Goal: Information Seeking & Learning: Learn about a topic

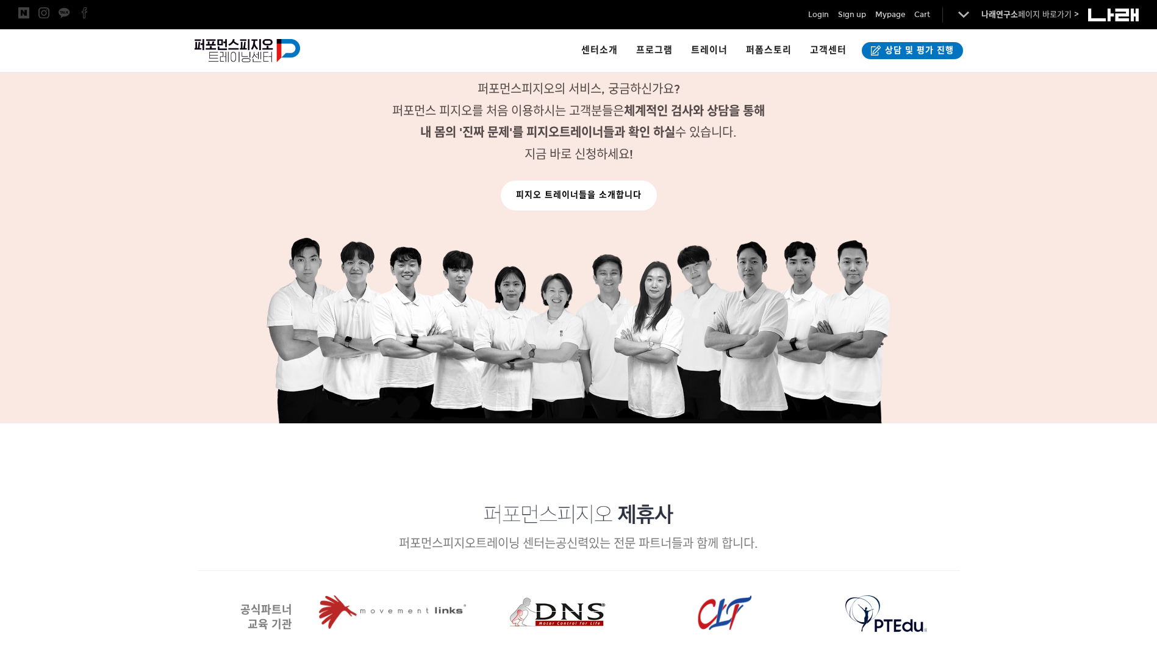
scroll to position [1273, 0]
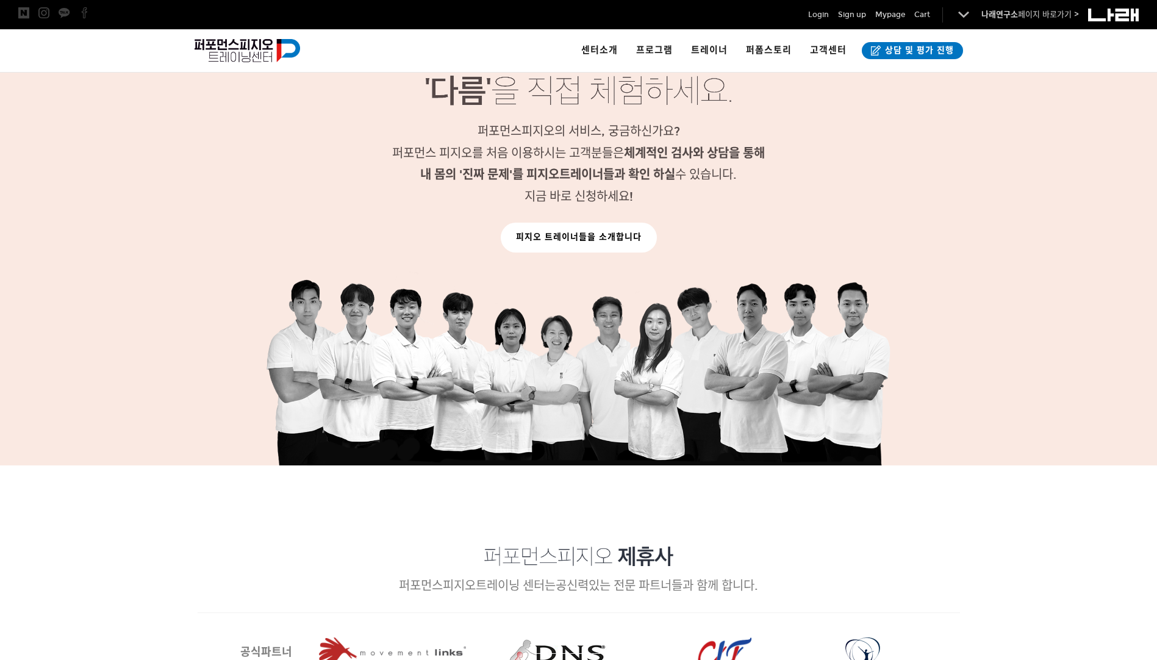
click at [570, 234] on link "피지오 트레이너들을 소개합니다" at bounding box center [579, 238] width 156 height 30
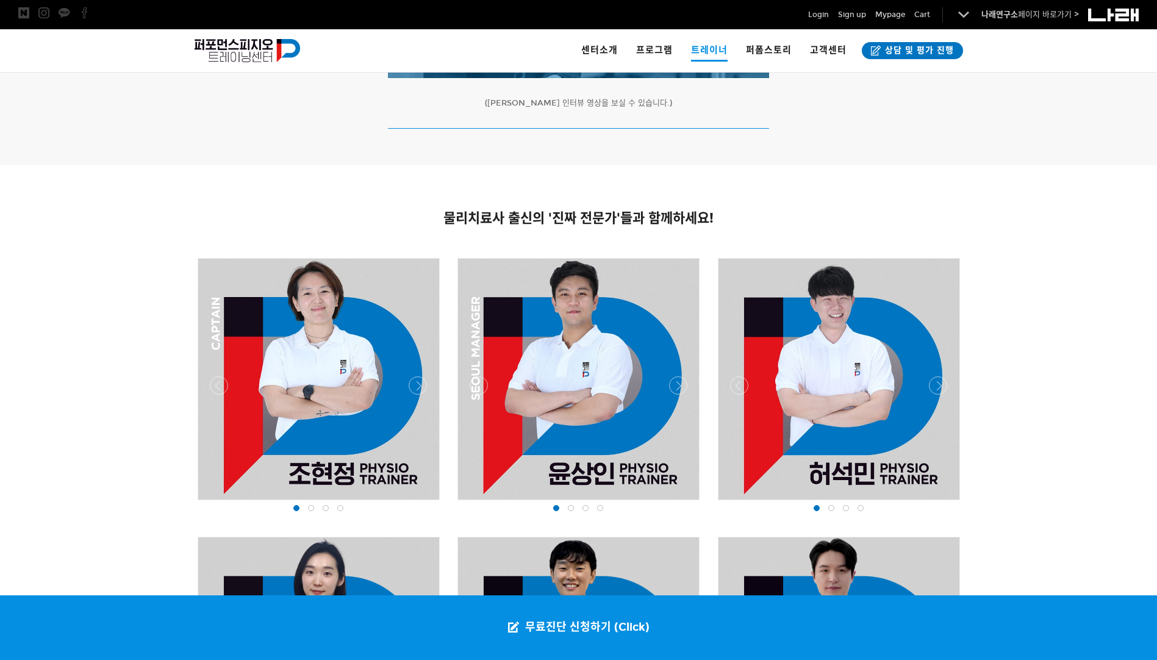
scroll to position [732, 0]
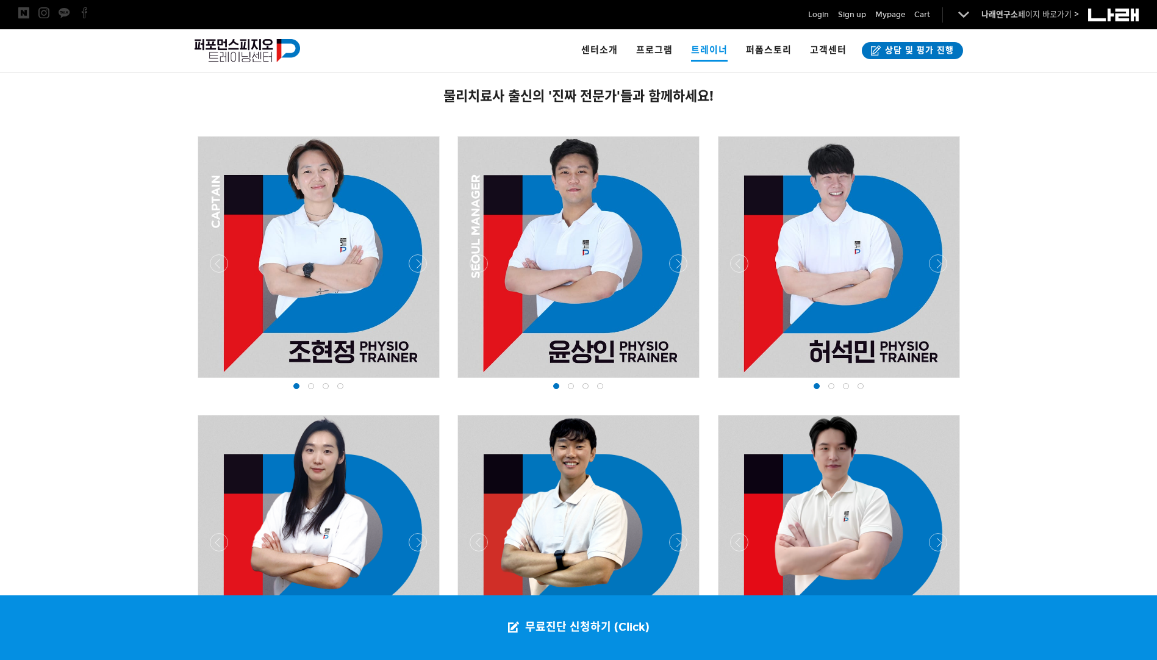
click at [566, 383] on div at bounding box center [570, 386] width 15 height 12
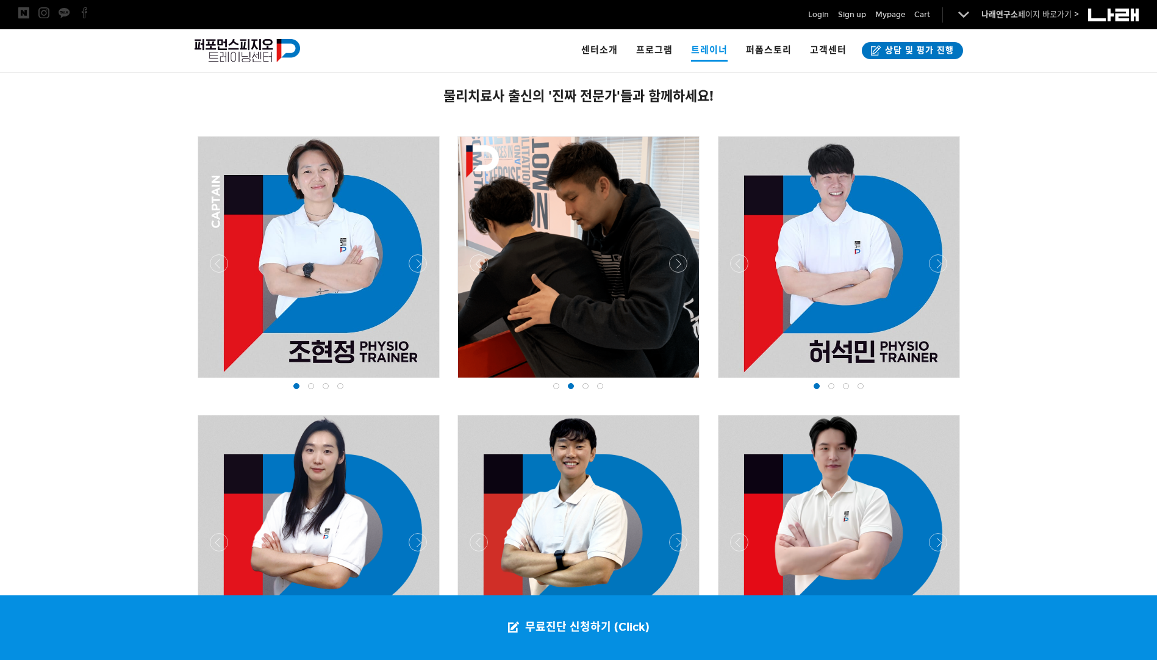
click at [588, 384] on span at bounding box center [585, 386] width 6 height 6
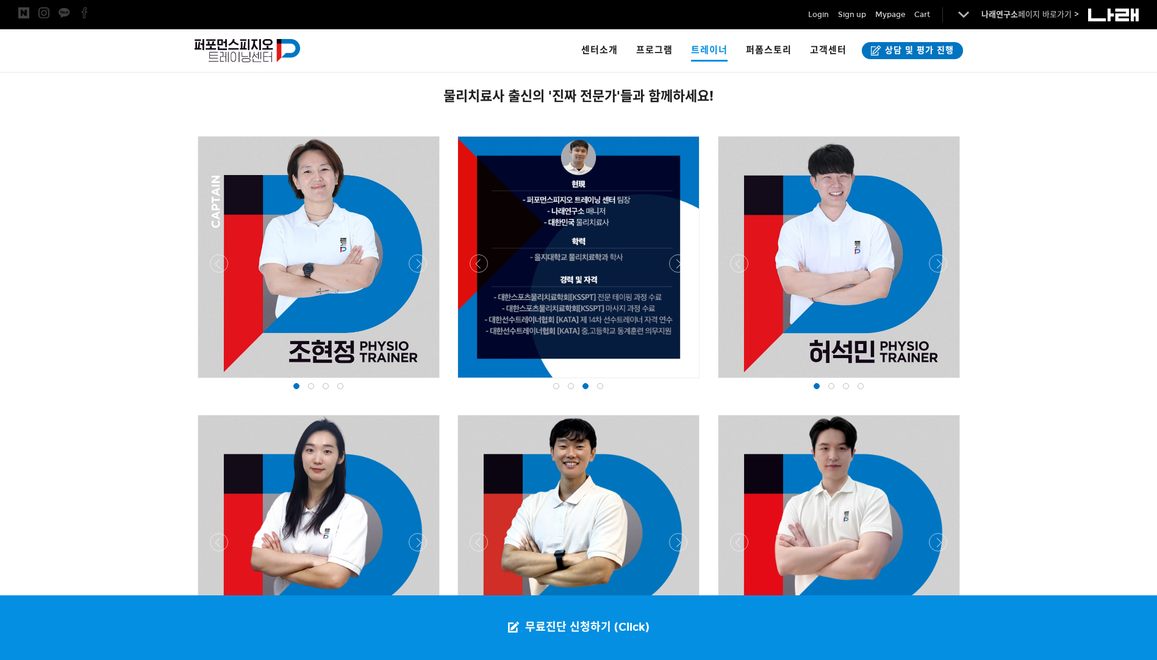
click at [599, 383] on span at bounding box center [600, 386] width 6 height 6
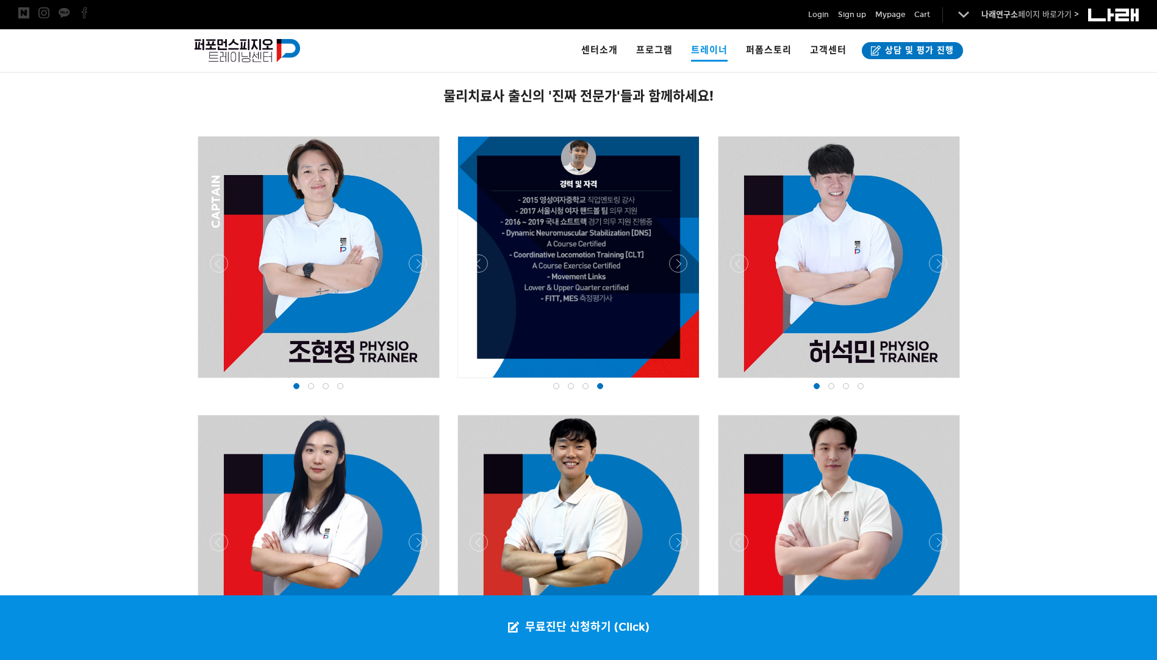
click at [828, 391] on div at bounding box center [831, 386] width 15 height 12
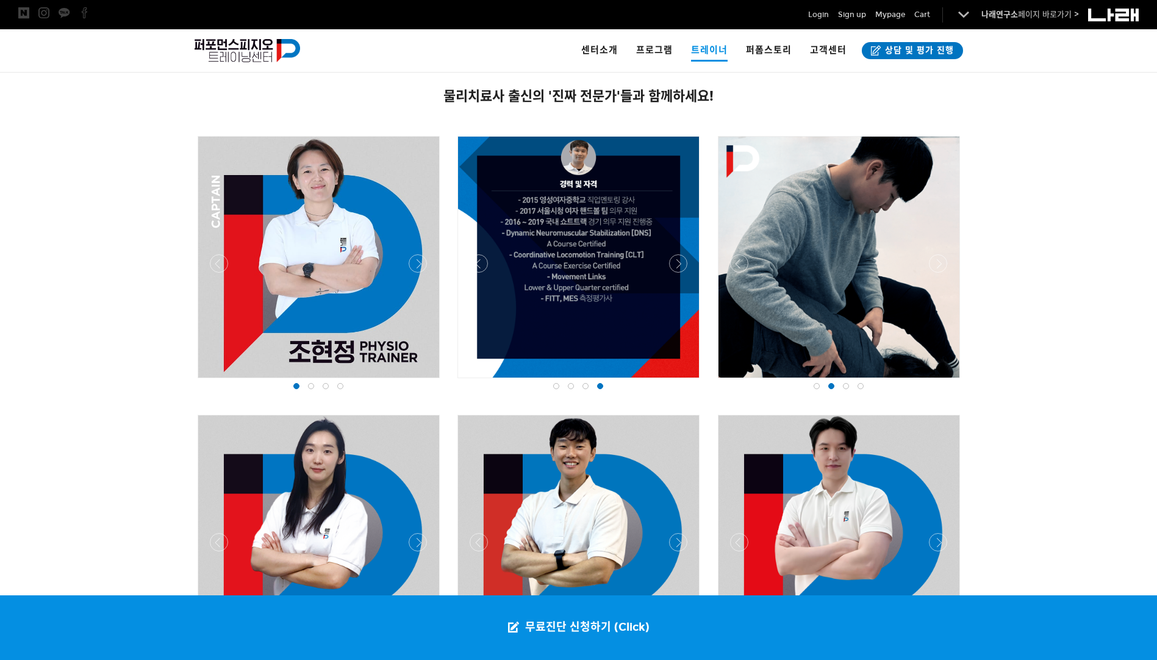
click at [845, 387] on span at bounding box center [846, 386] width 6 height 6
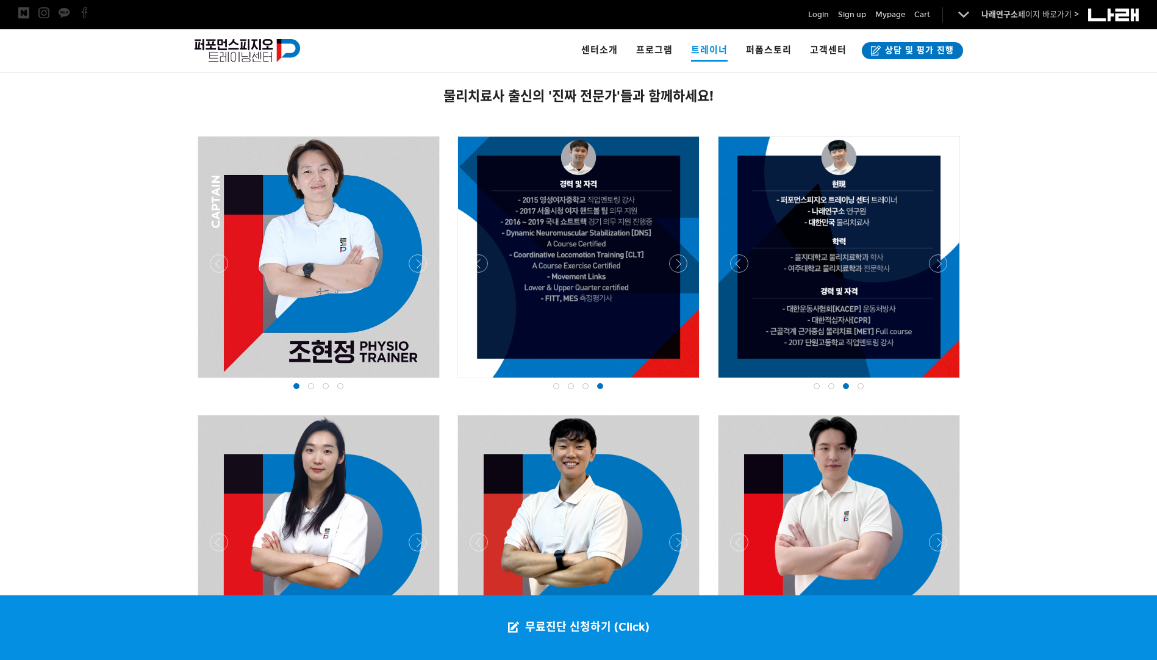
click at [863, 384] on div at bounding box center [860, 386] width 15 height 12
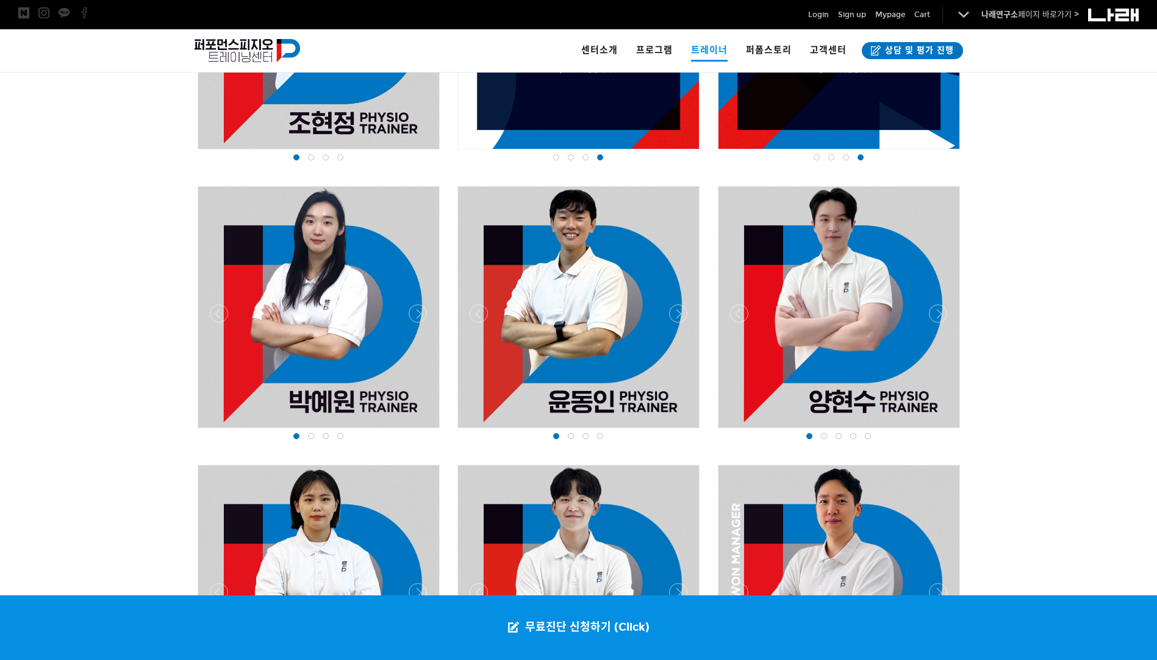
scroll to position [976, 0]
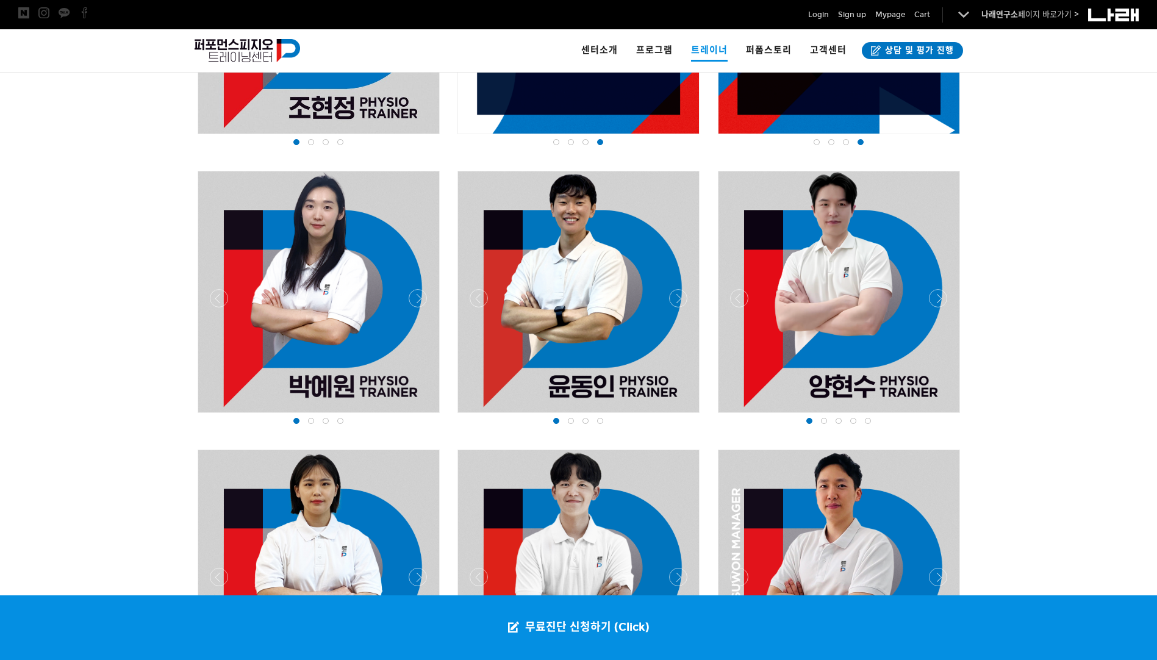
click at [310, 426] on div at bounding box center [311, 421] width 15 height 12
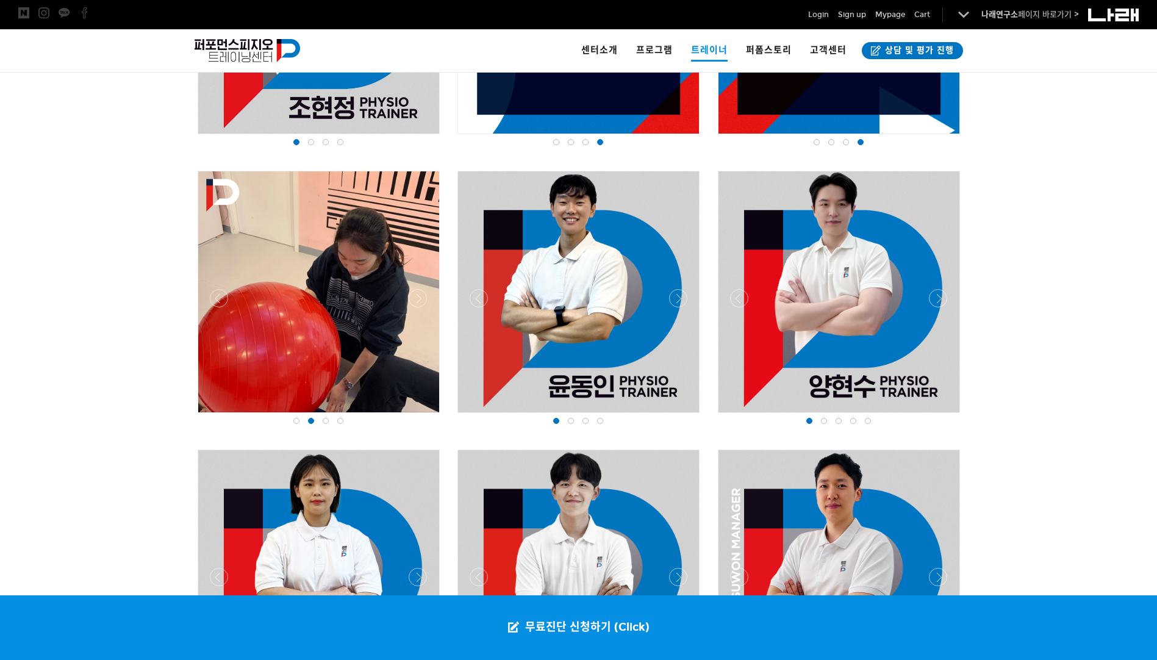
click at [315, 426] on div at bounding box center [311, 421] width 15 height 12
click at [323, 424] on div at bounding box center [325, 421] width 15 height 12
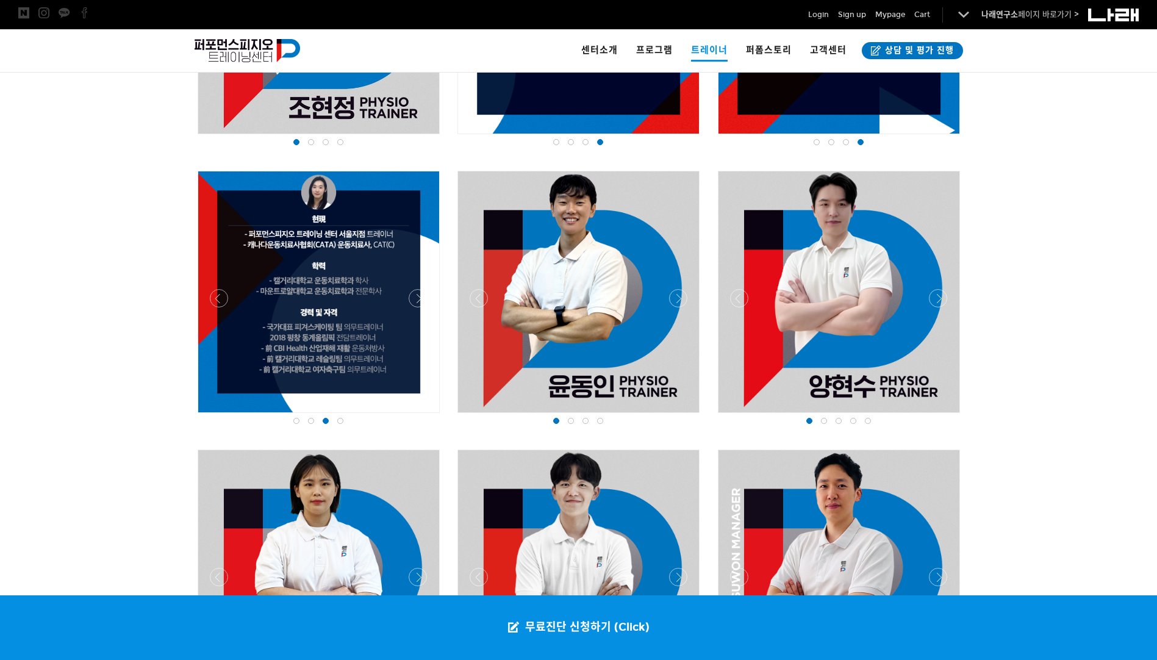
click at [332, 423] on div at bounding box center [325, 421] width 15 height 12
click at [340, 422] on span at bounding box center [340, 421] width 6 height 6
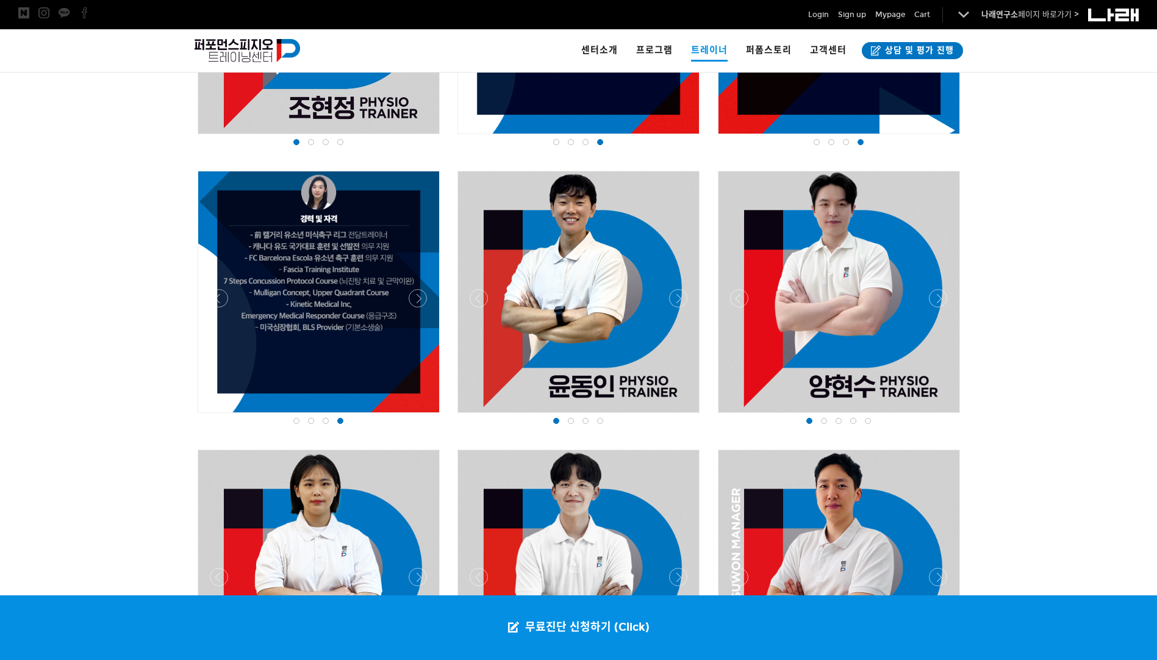
click at [573, 423] on span at bounding box center [571, 421] width 6 height 6
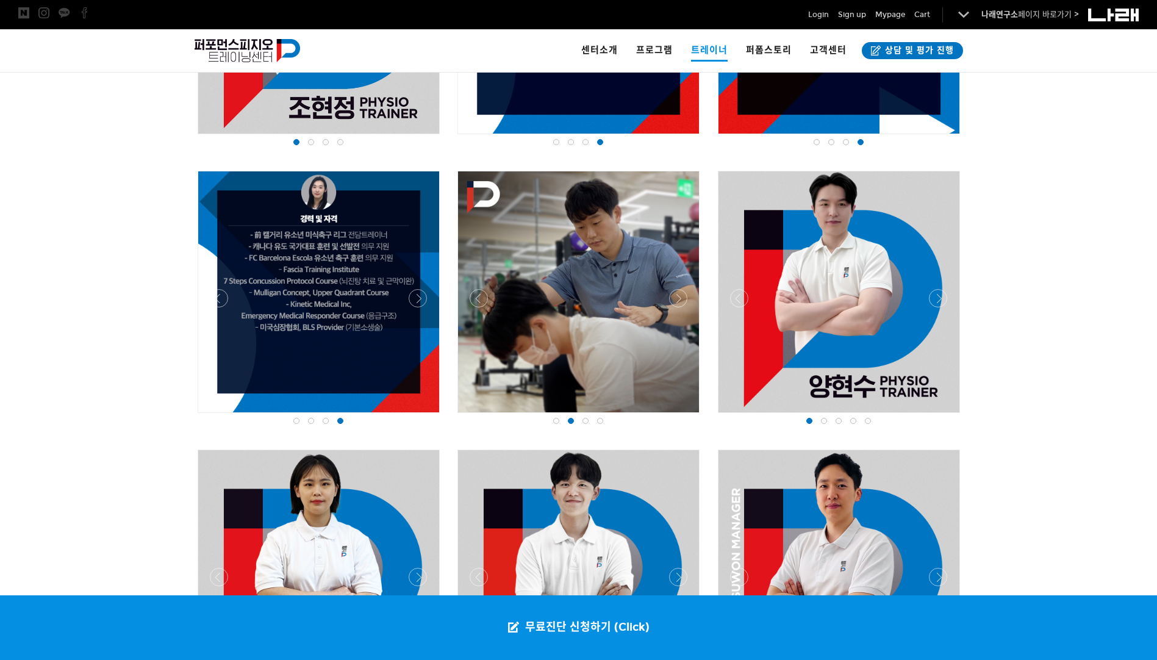
click at [585, 421] on span at bounding box center [585, 421] width 6 height 6
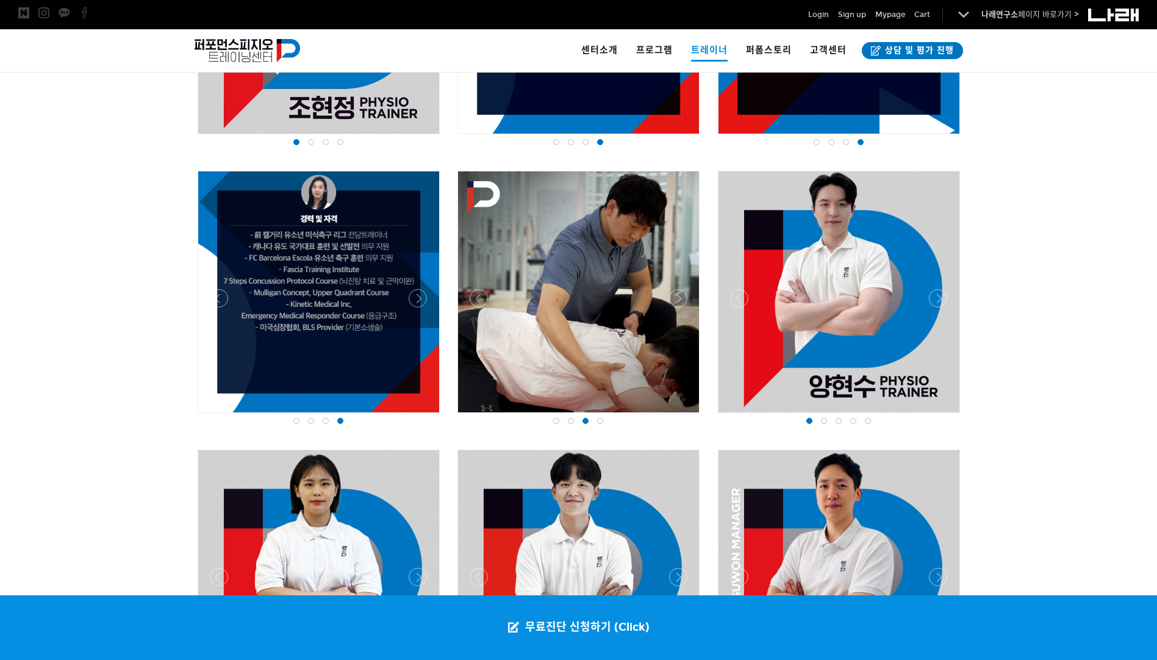
click at [597, 421] on span at bounding box center [600, 421] width 6 height 6
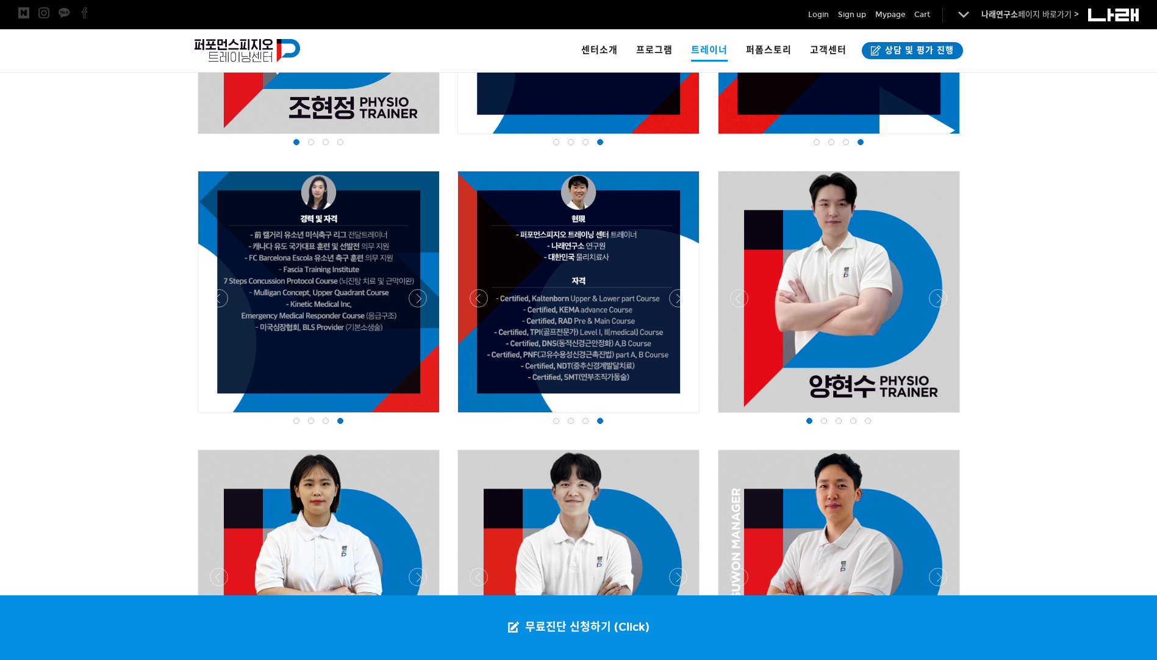
click at [818, 421] on div at bounding box center [823, 421] width 15 height 12
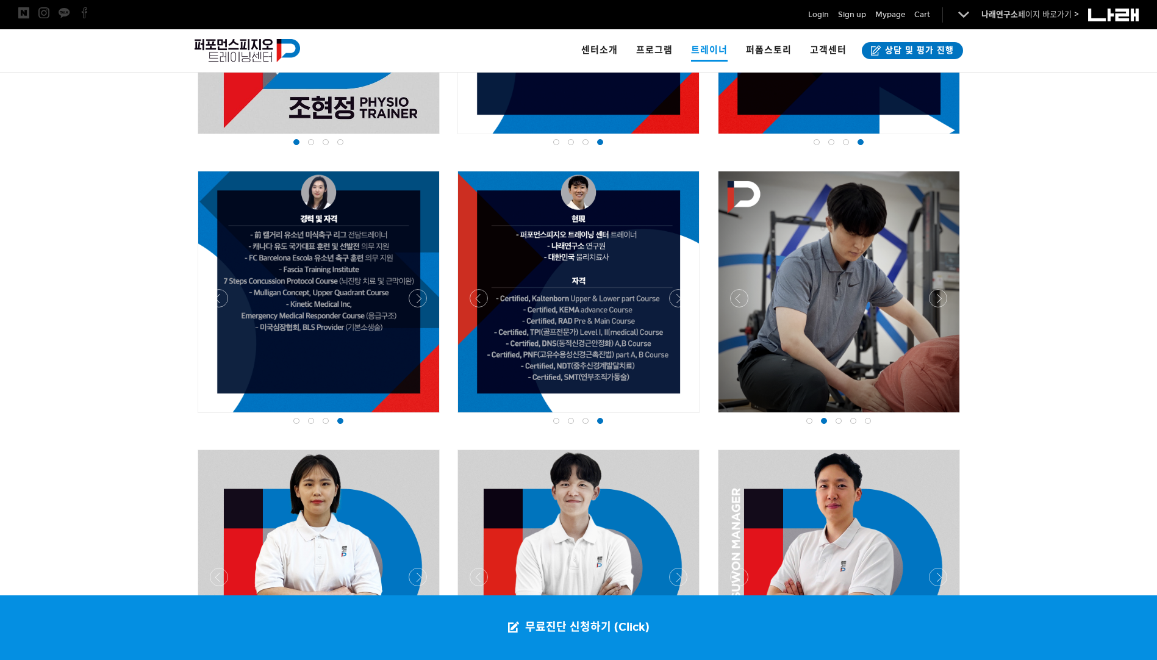
click at [835, 420] on span at bounding box center [838, 421] width 6 height 6
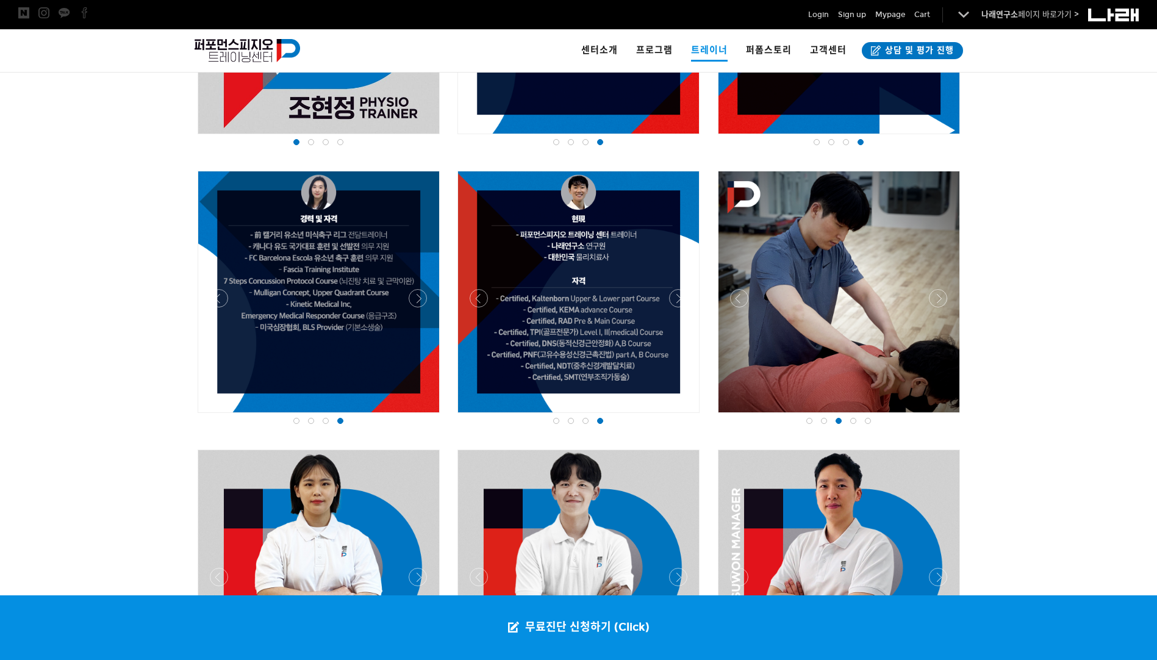
click at [841, 418] on div at bounding box center [838, 421] width 15 height 12
click at [849, 418] on div at bounding box center [853, 421] width 15 height 12
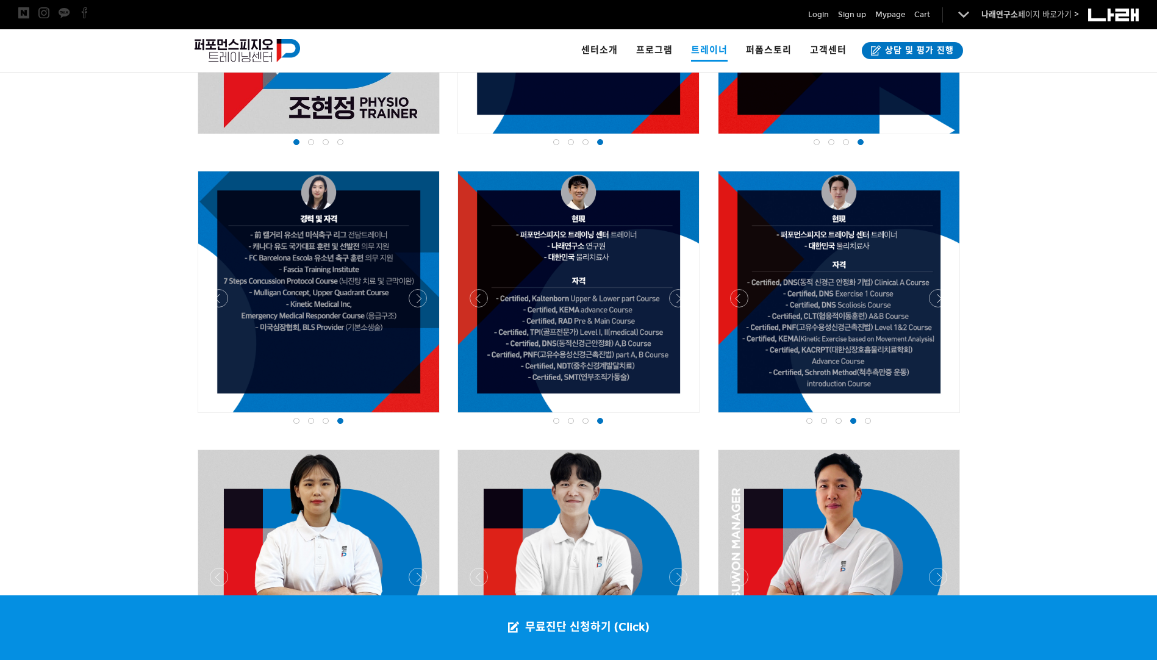
click at [868, 418] on span at bounding box center [868, 421] width 6 height 6
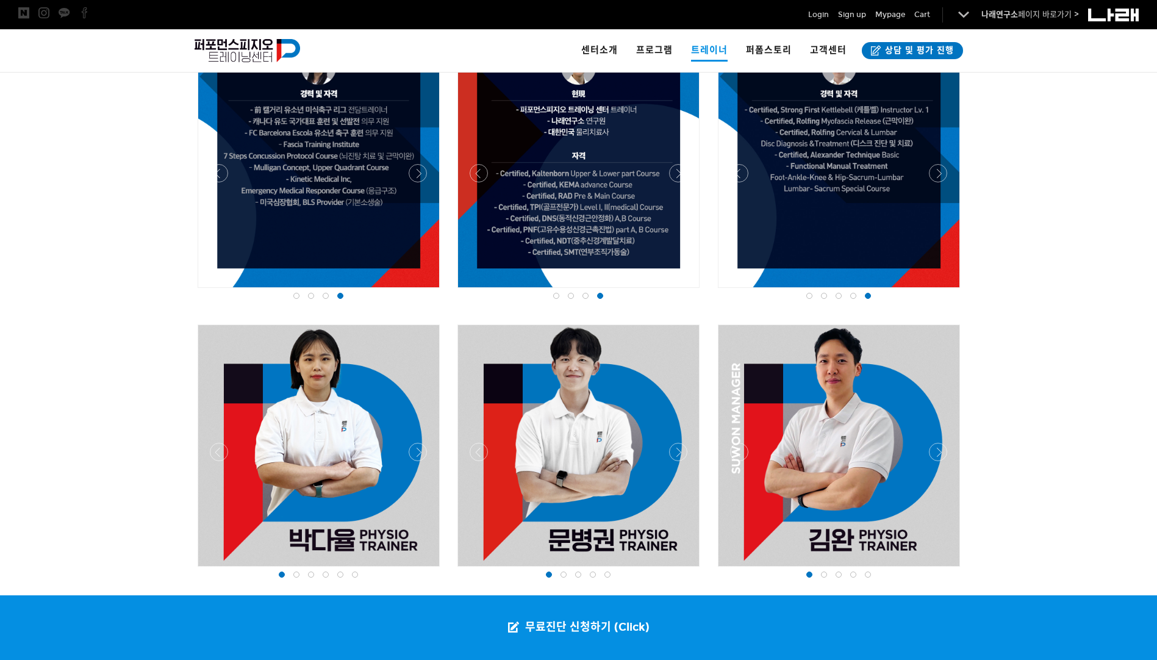
scroll to position [1220, 0]
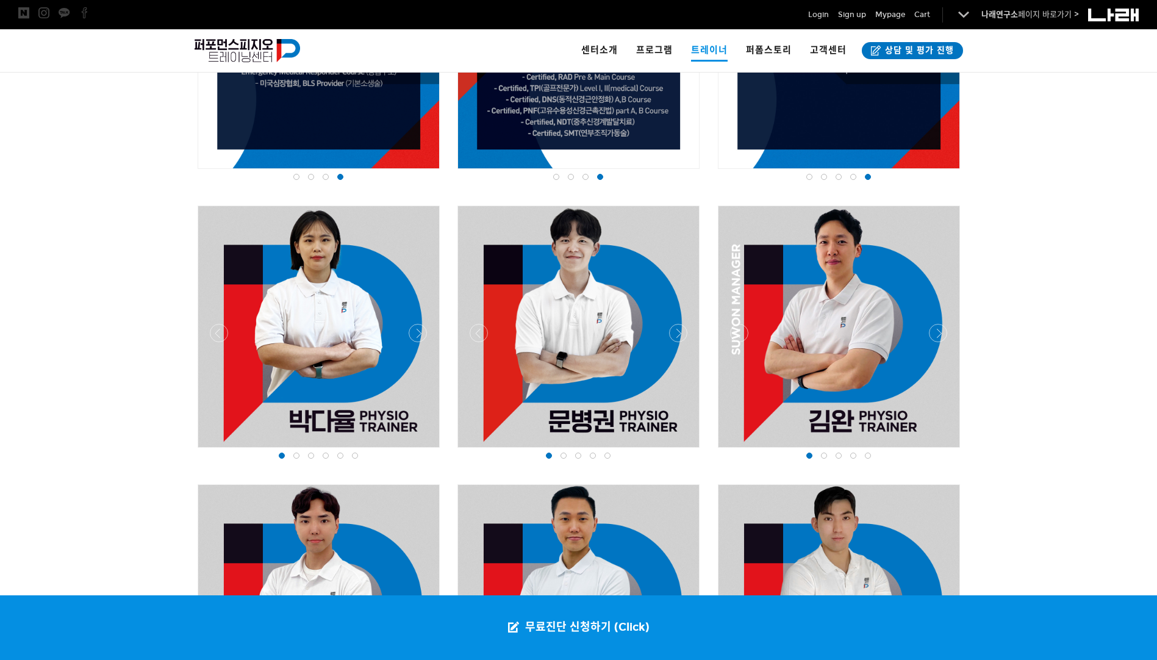
click at [296, 456] on span at bounding box center [296, 455] width 6 height 6
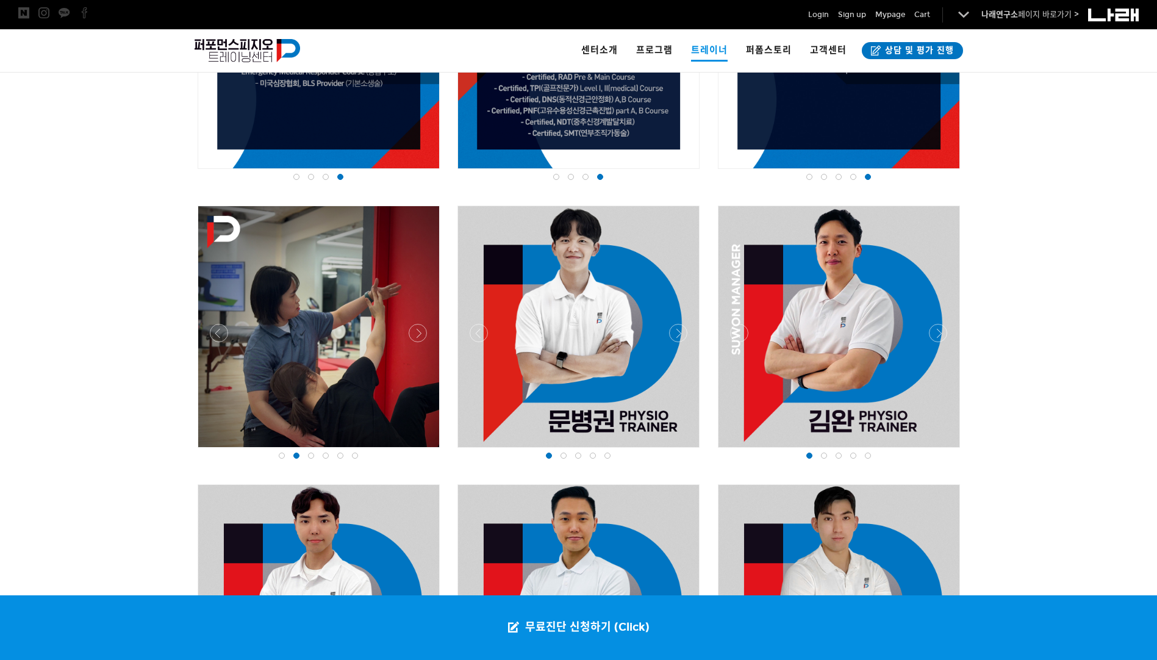
click at [305, 456] on div at bounding box center [311, 455] width 15 height 12
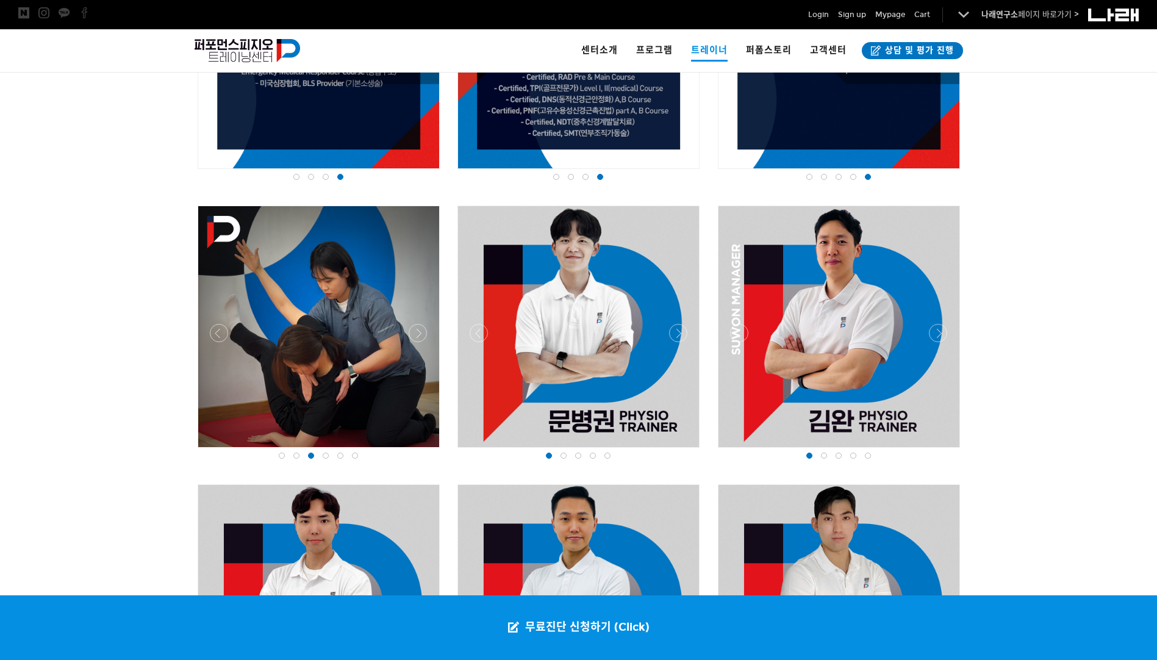
click at [323, 454] on div at bounding box center [325, 455] width 15 height 12
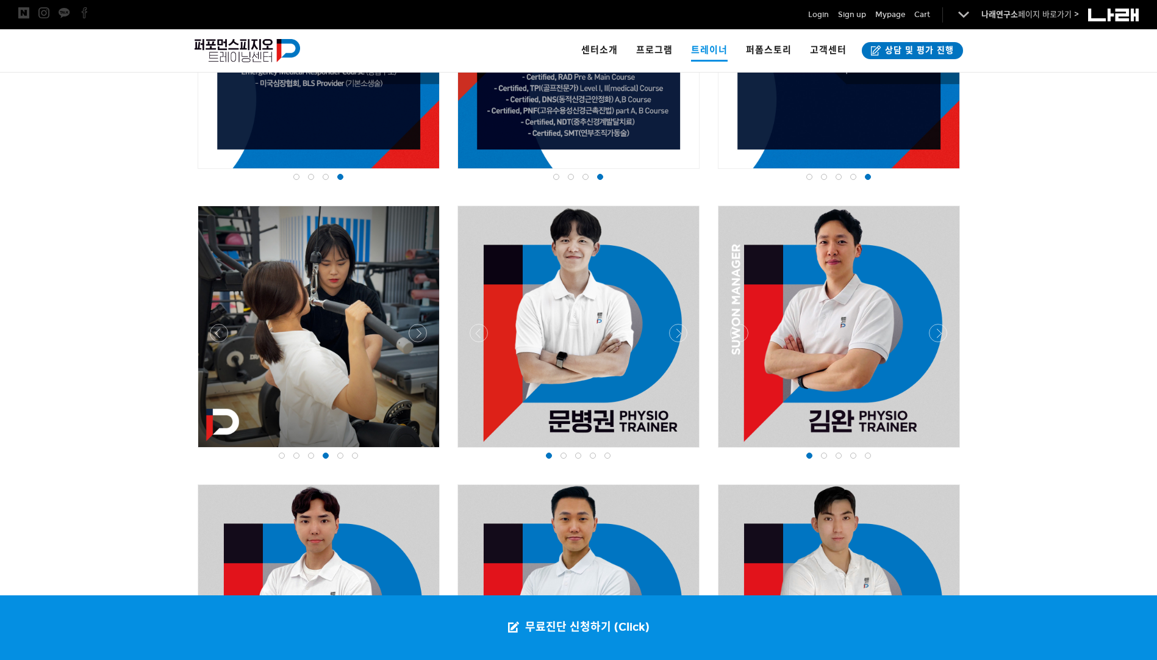
click at [335, 454] on div at bounding box center [340, 455] width 15 height 12
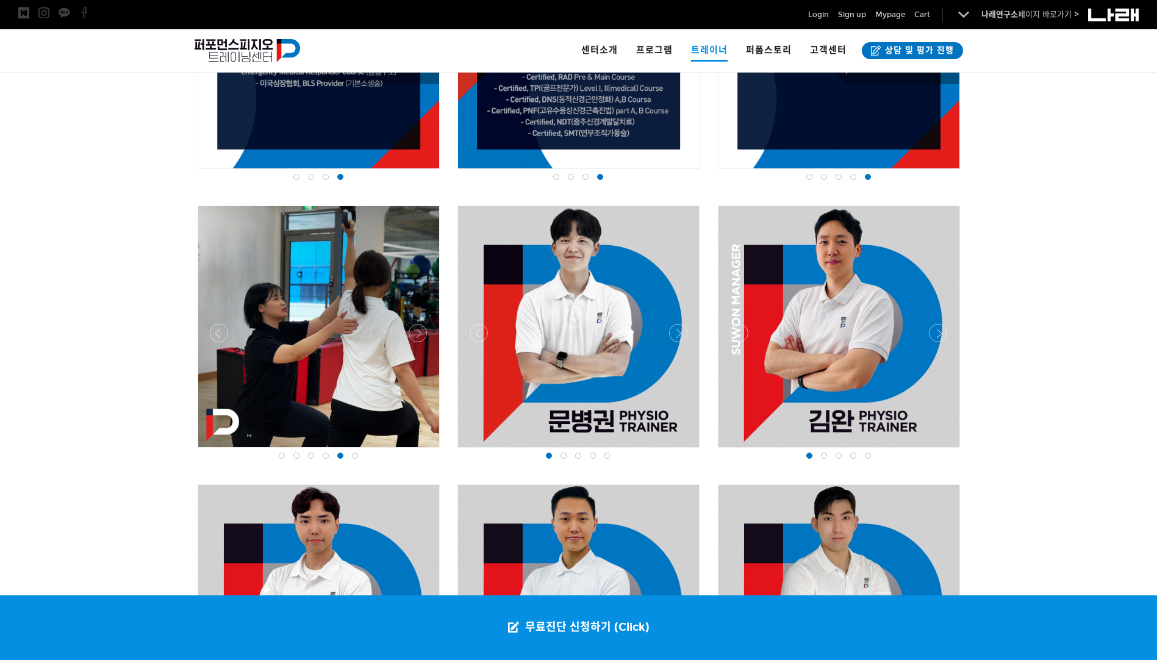
click at [349, 454] on div at bounding box center [355, 455] width 15 height 12
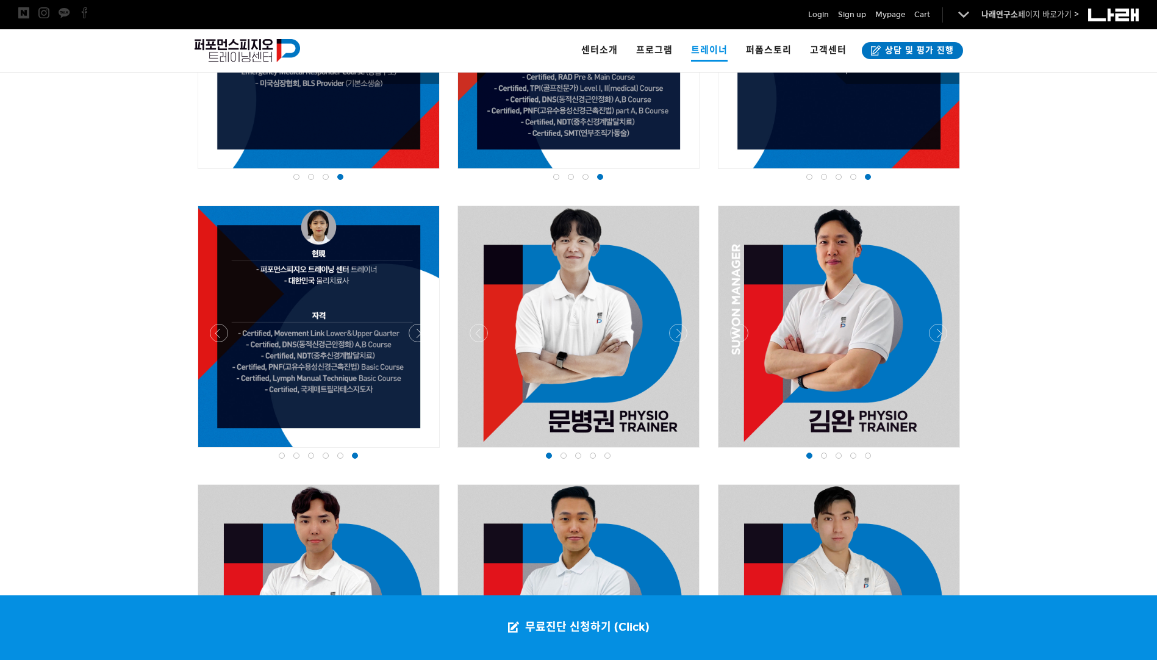
click at [559, 454] on div at bounding box center [563, 455] width 15 height 12
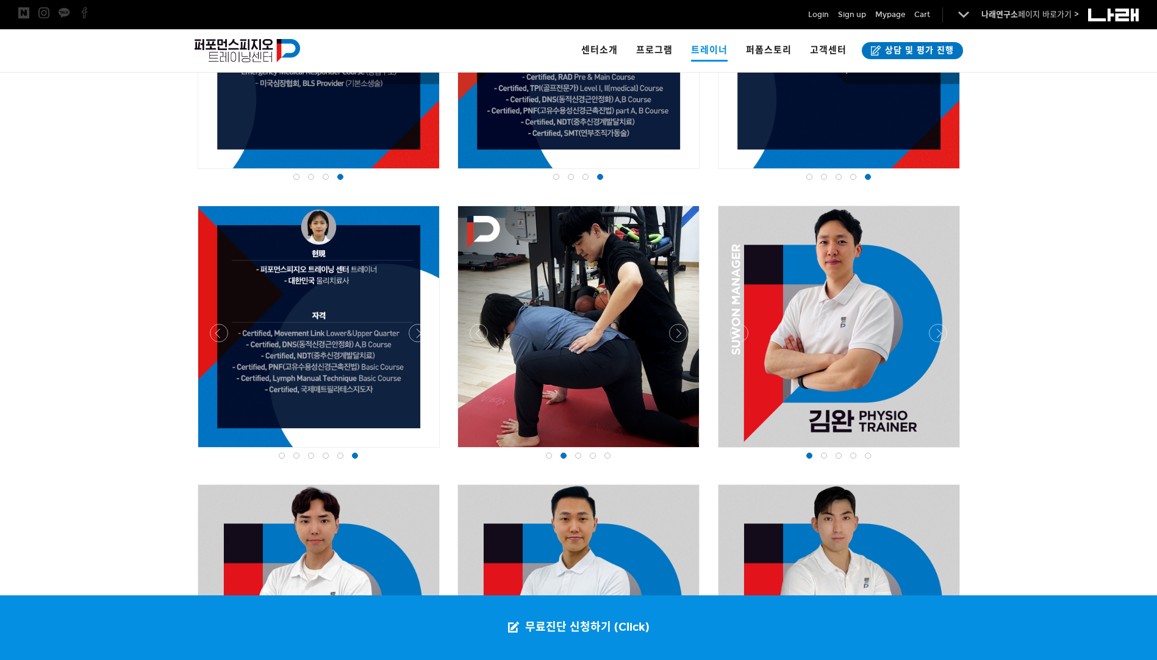
click at [575, 449] on div at bounding box center [578, 326] width 248 height 248
click at [585, 448] on div at bounding box center [578, 326] width 242 height 242
click at [581, 457] on div at bounding box center [578, 455] width 15 height 12
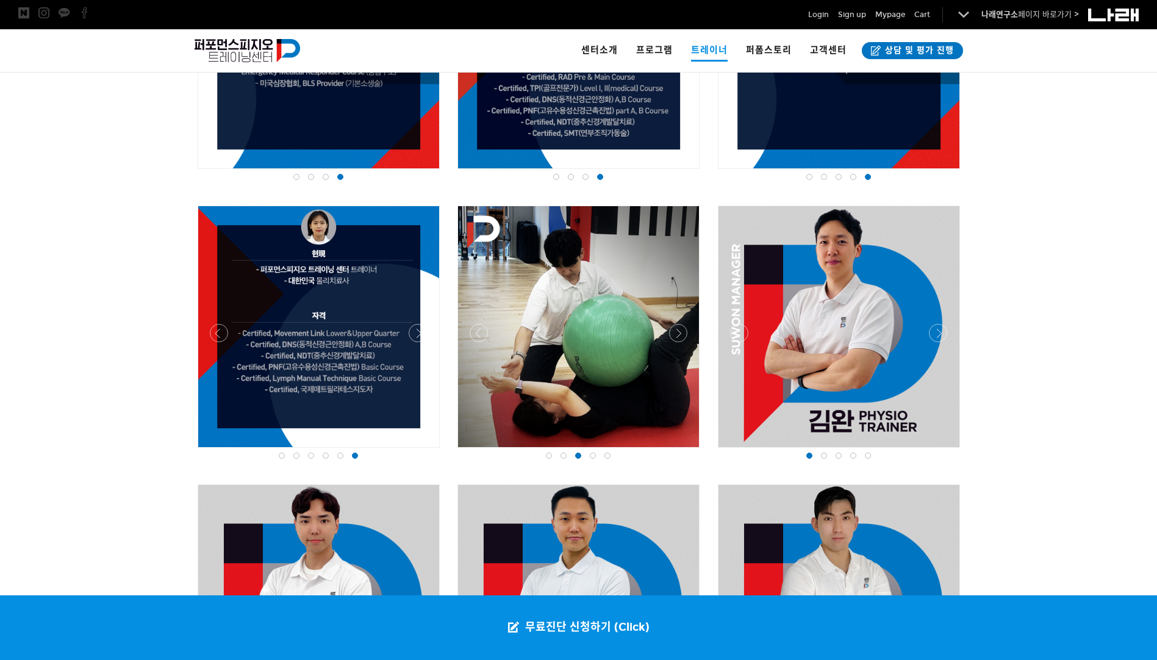
click at [588, 456] on div at bounding box center [592, 455] width 15 height 12
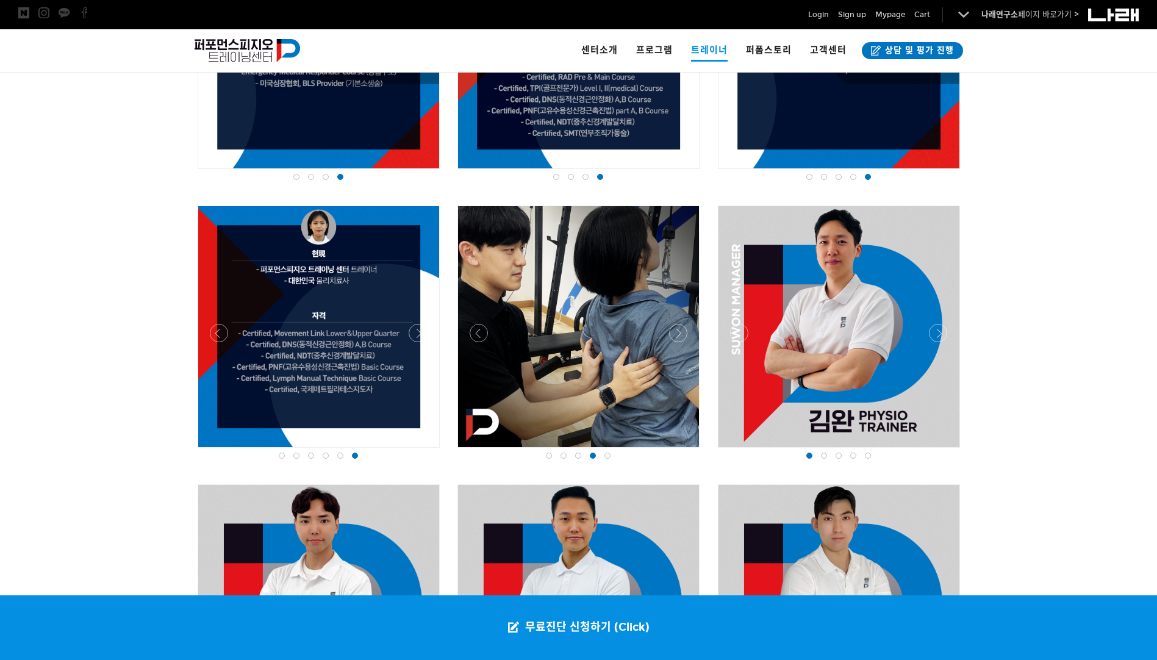
click at [598, 456] on div at bounding box center [592, 455] width 15 height 12
click at [599, 456] on div at bounding box center [592, 455] width 15 height 12
click at [602, 456] on div at bounding box center [607, 455] width 15 height 12
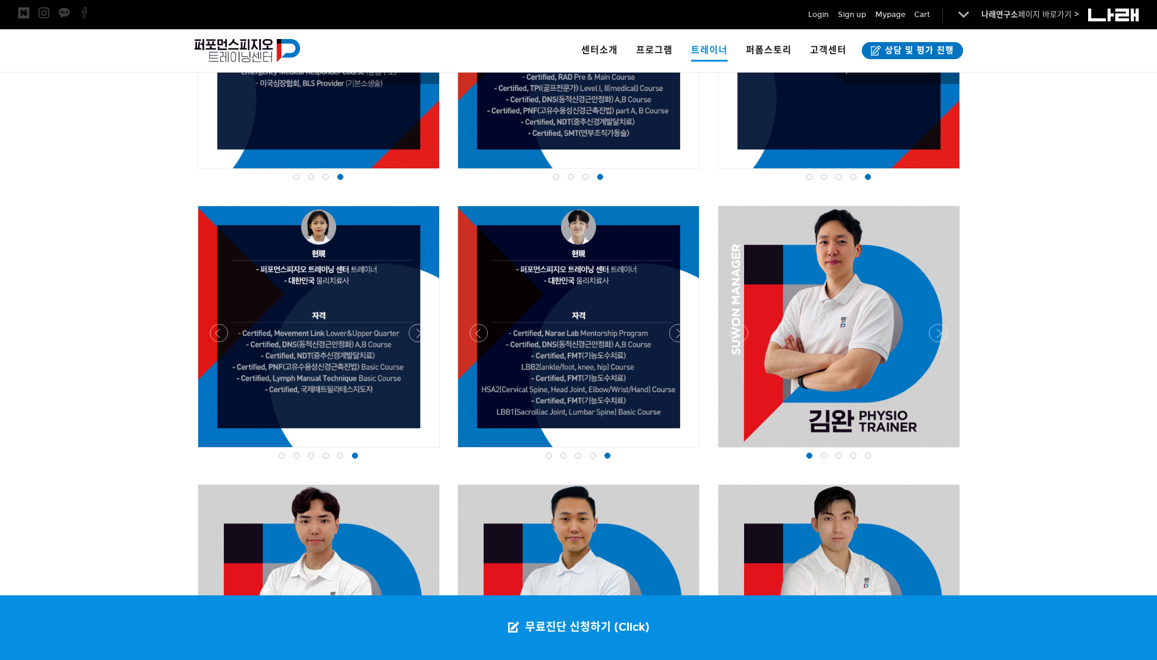
click at [596, 453] on div at bounding box center [592, 455] width 15 height 12
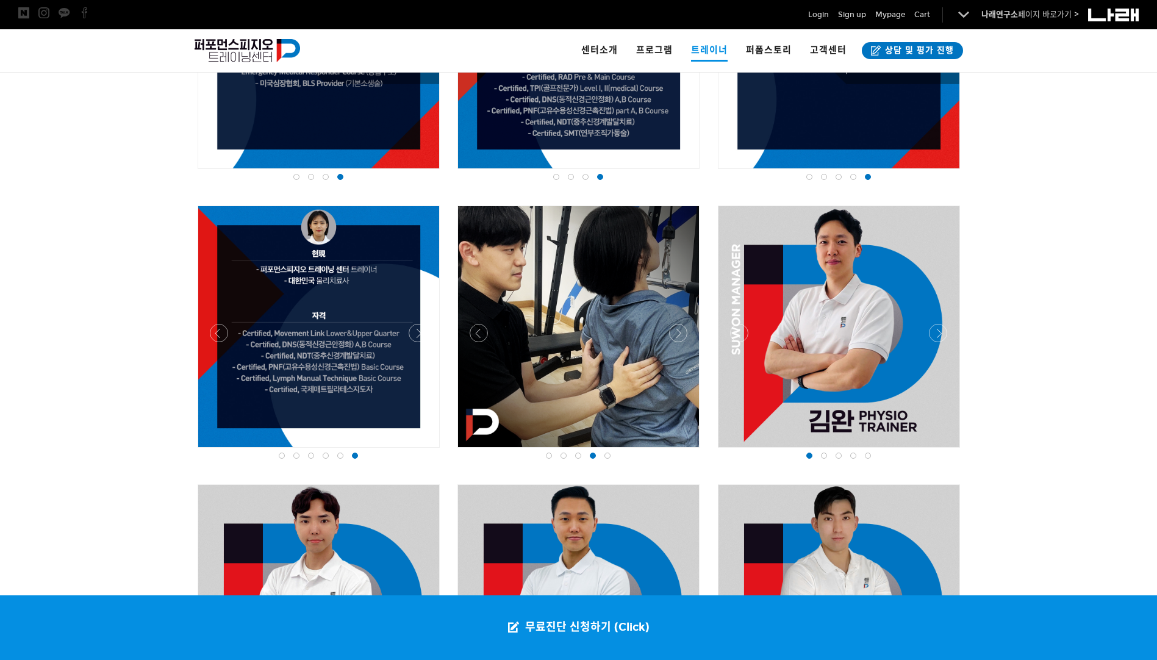
click at [860, 453] on div at bounding box center [853, 455] width 15 height 12
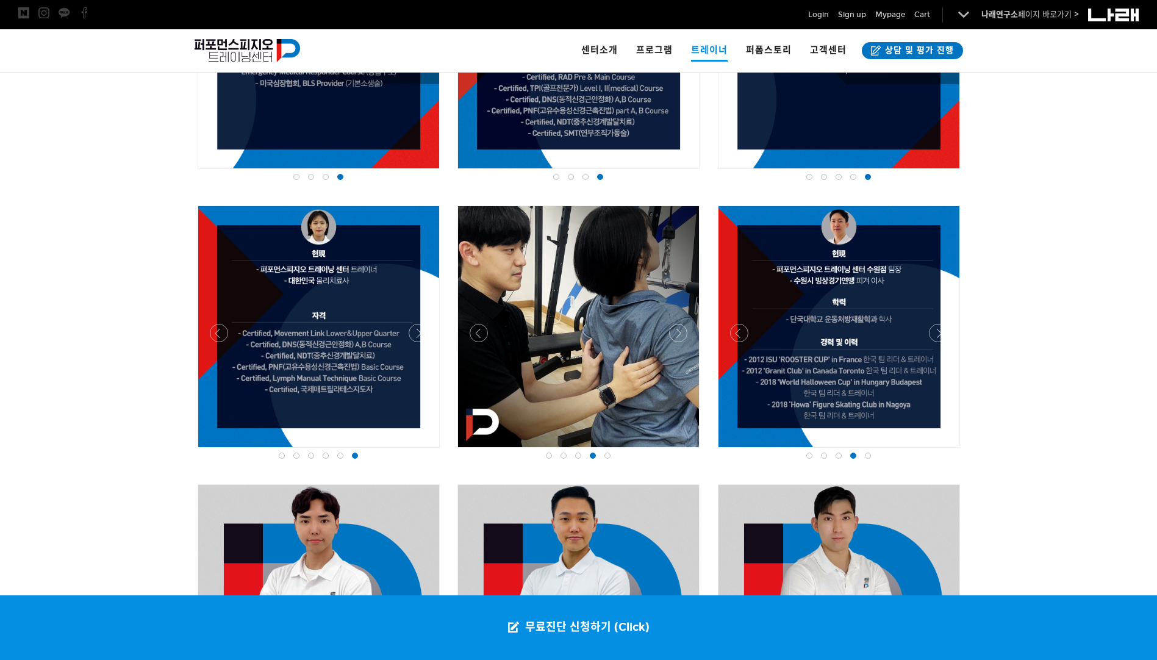
click at [866, 454] on span at bounding box center [868, 455] width 6 height 6
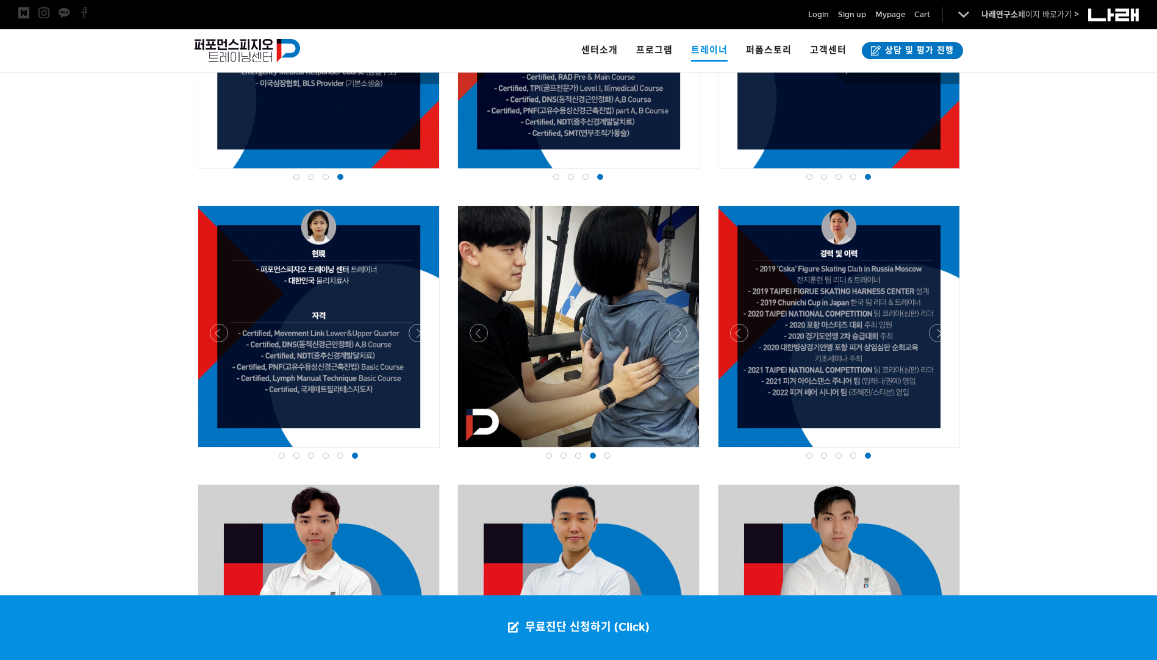
click at [859, 456] on div at bounding box center [853, 455] width 15 height 12
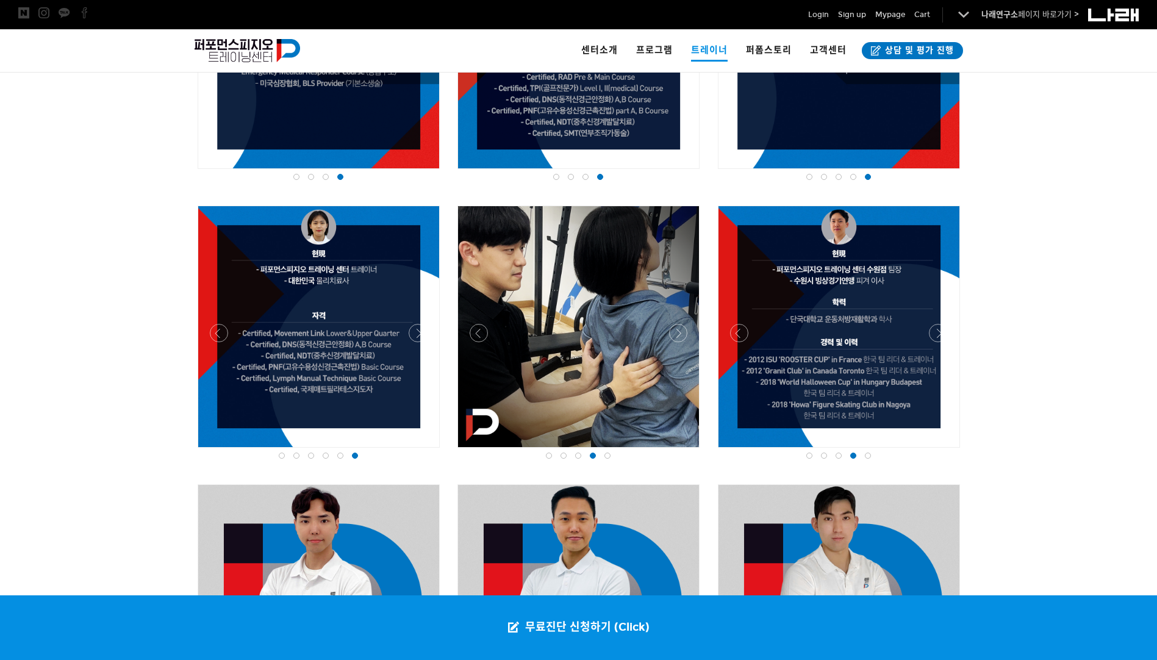
click at [575, 457] on span at bounding box center [578, 455] width 6 height 6
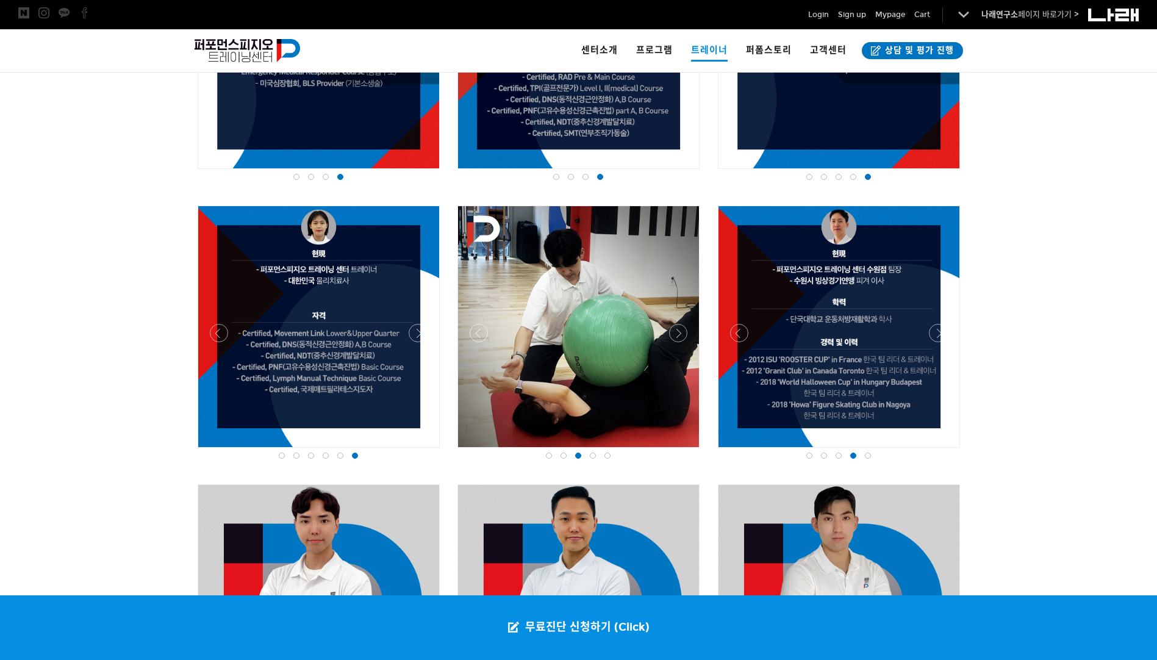
click at [557, 457] on div at bounding box center [563, 455] width 15 height 12
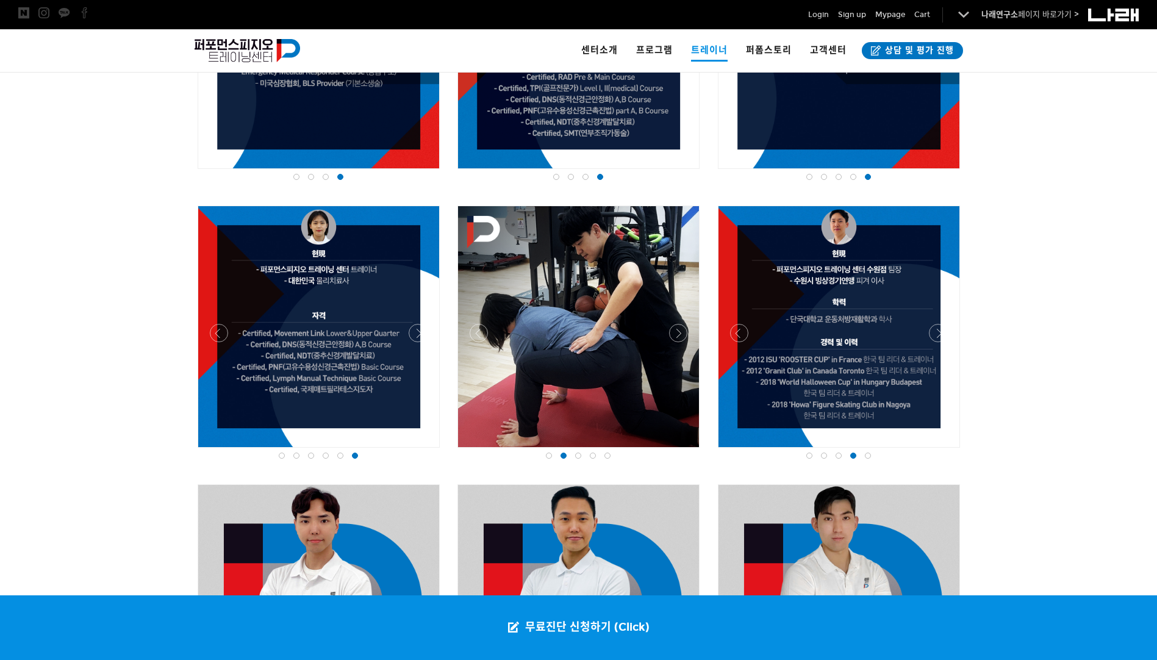
click at [595, 453] on div at bounding box center [592, 455] width 15 height 12
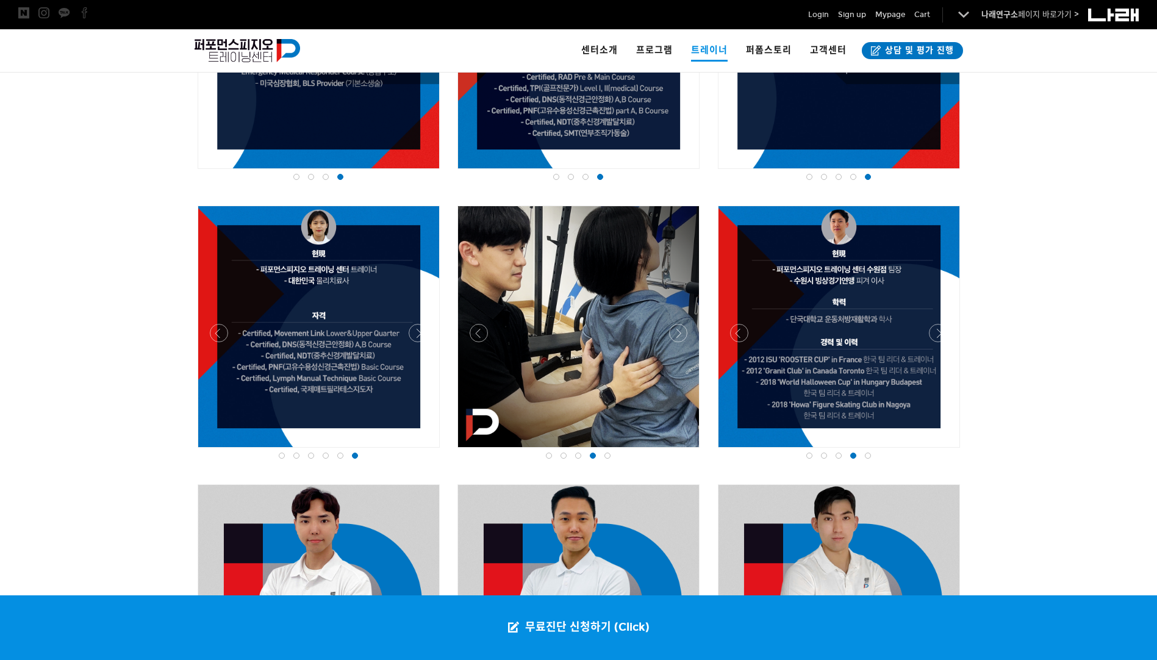
click at [609, 453] on span at bounding box center [607, 455] width 6 height 6
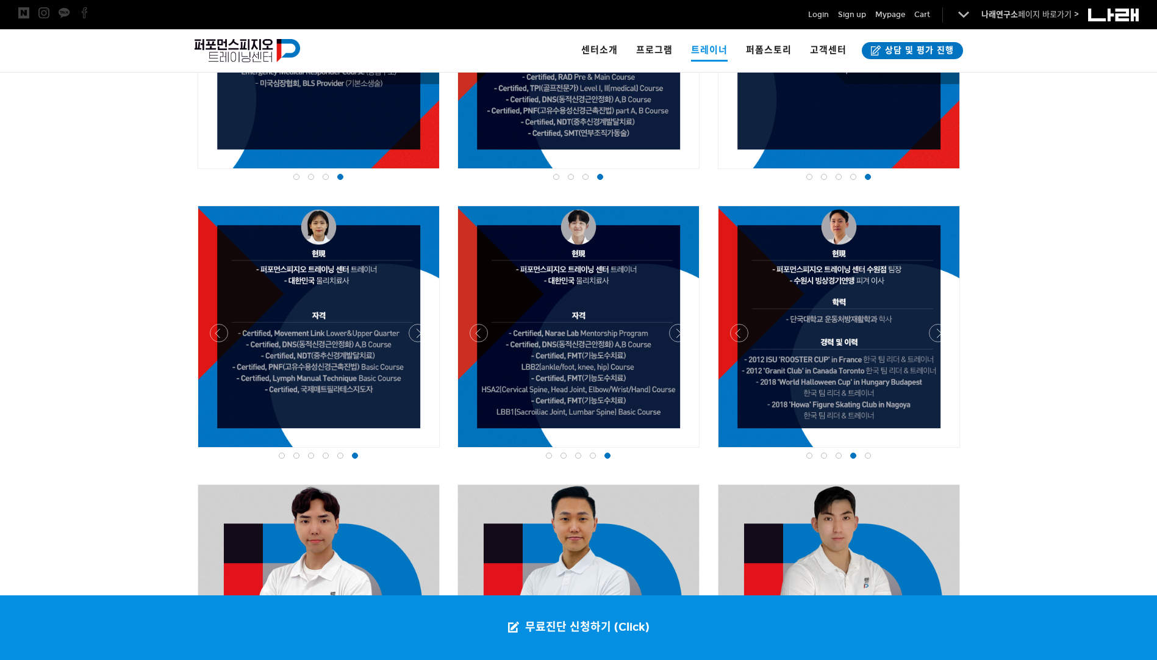
click at [342, 456] on span at bounding box center [340, 455] width 6 height 6
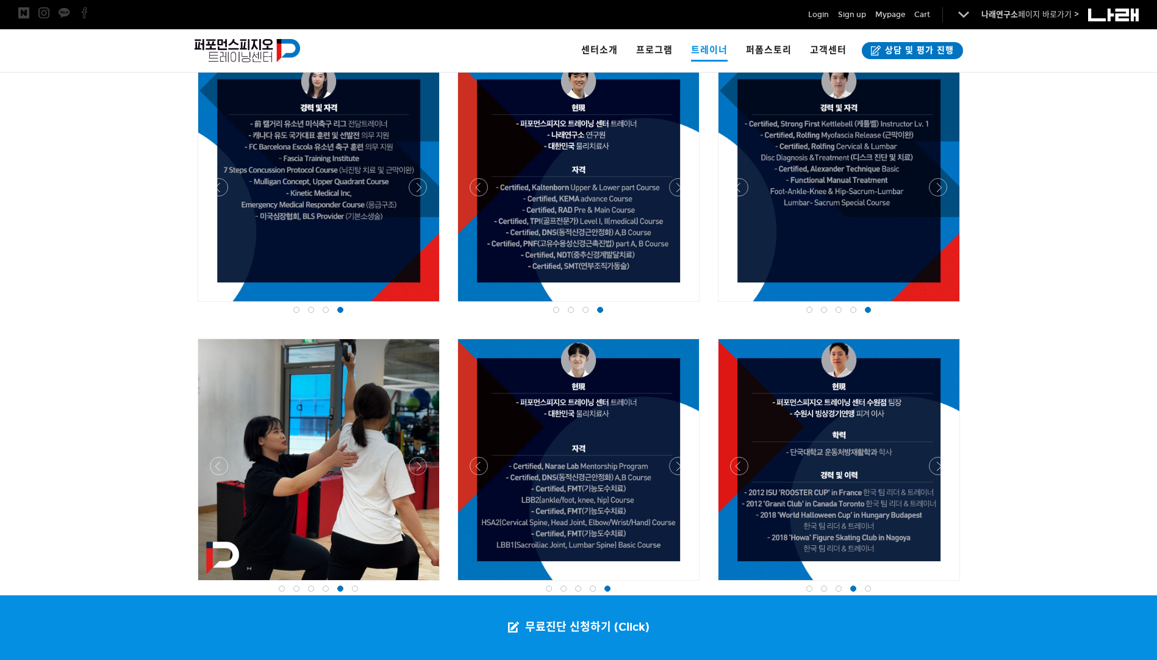
scroll to position [1159, 0]
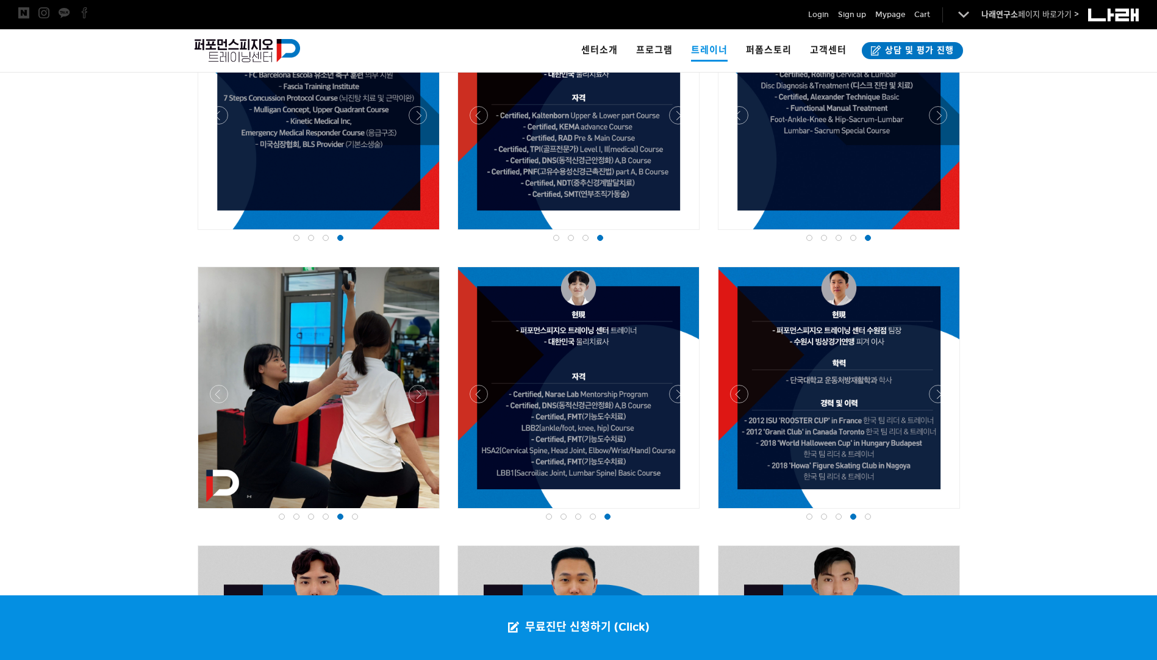
click at [863, 513] on div at bounding box center [867, 516] width 15 height 12
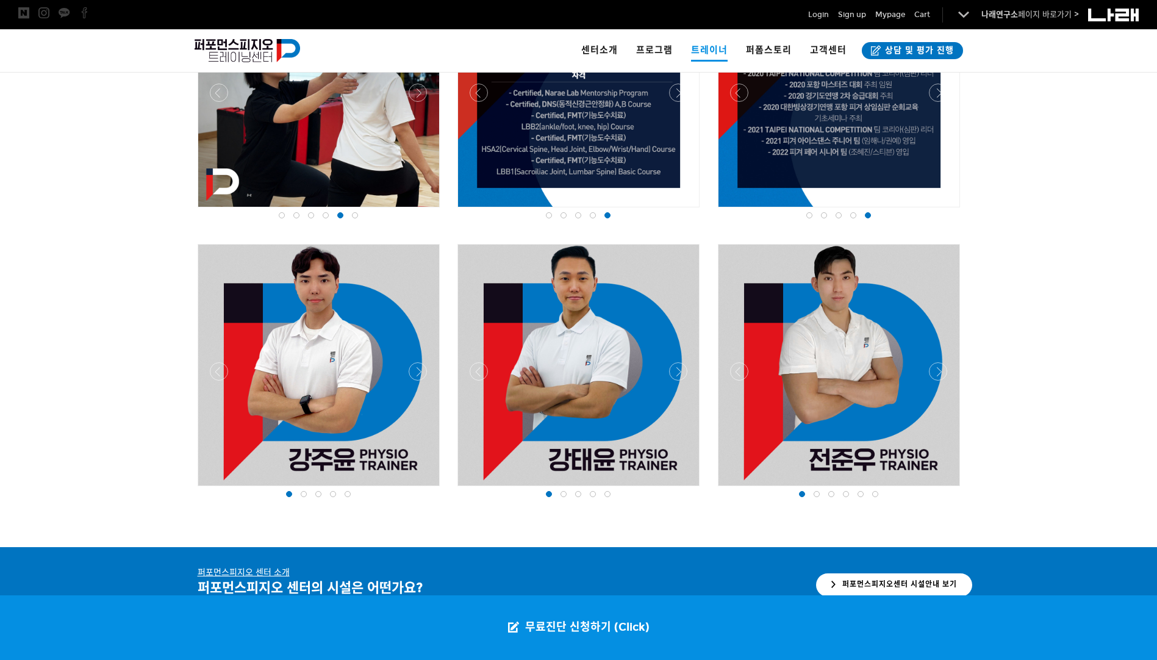
scroll to position [1463, 0]
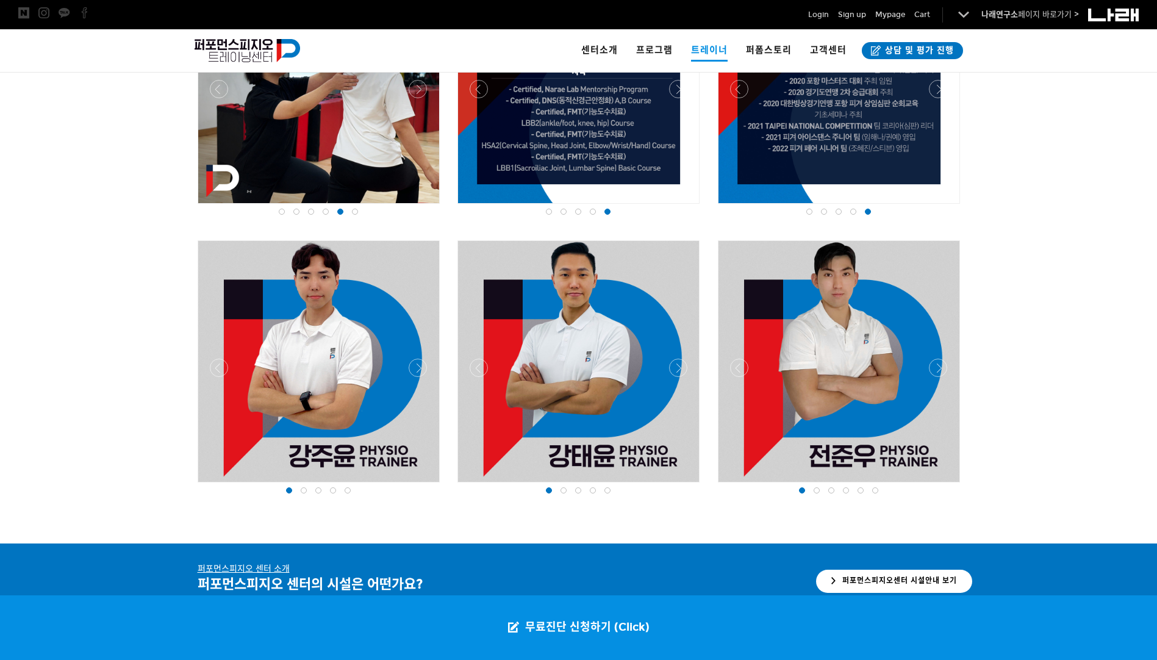
click at [859, 491] on span at bounding box center [860, 490] width 6 height 6
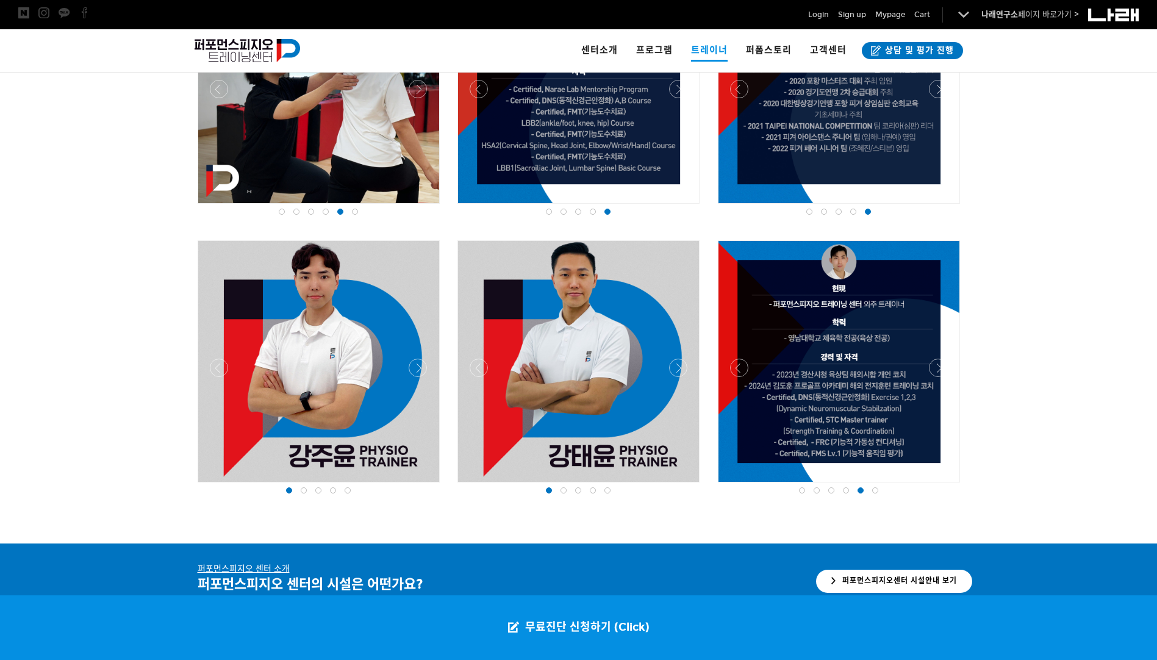
click at [866, 490] on div at bounding box center [860, 490] width 15 height 12
click at [868, 490] on div at bounding box center [875, 490] width 15 height 12
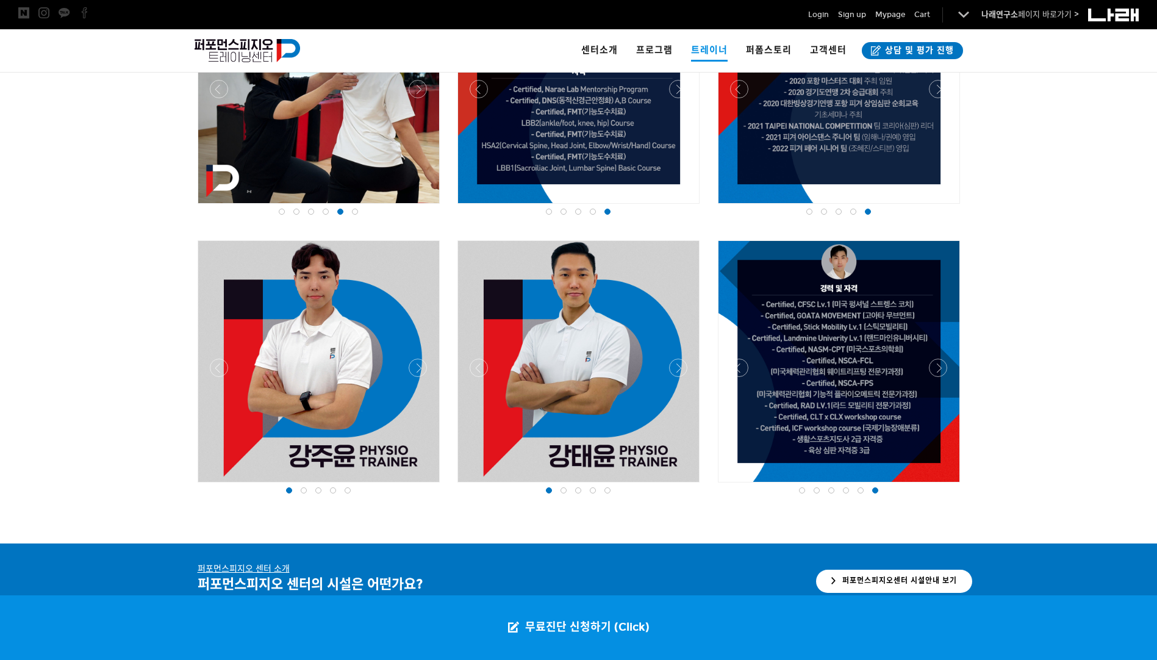
click at [592, 492] on span at bounding box center [593, 490] width 6 height 6
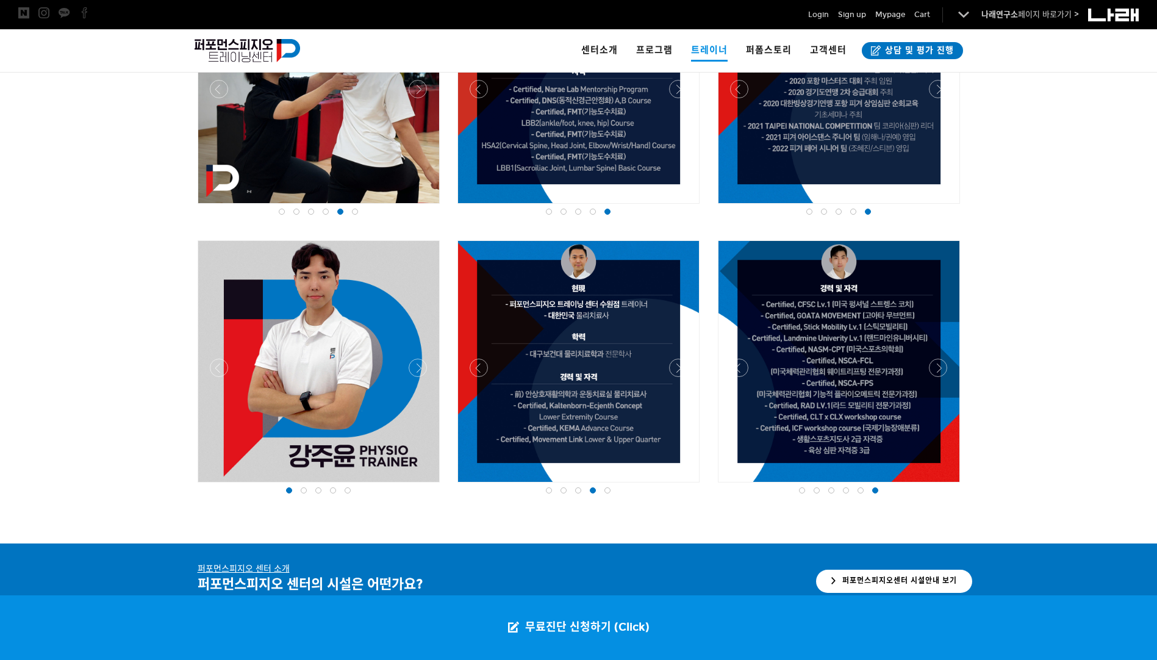
click at [601, 488] on div at bounding box center [607, 490] width 15 height 12
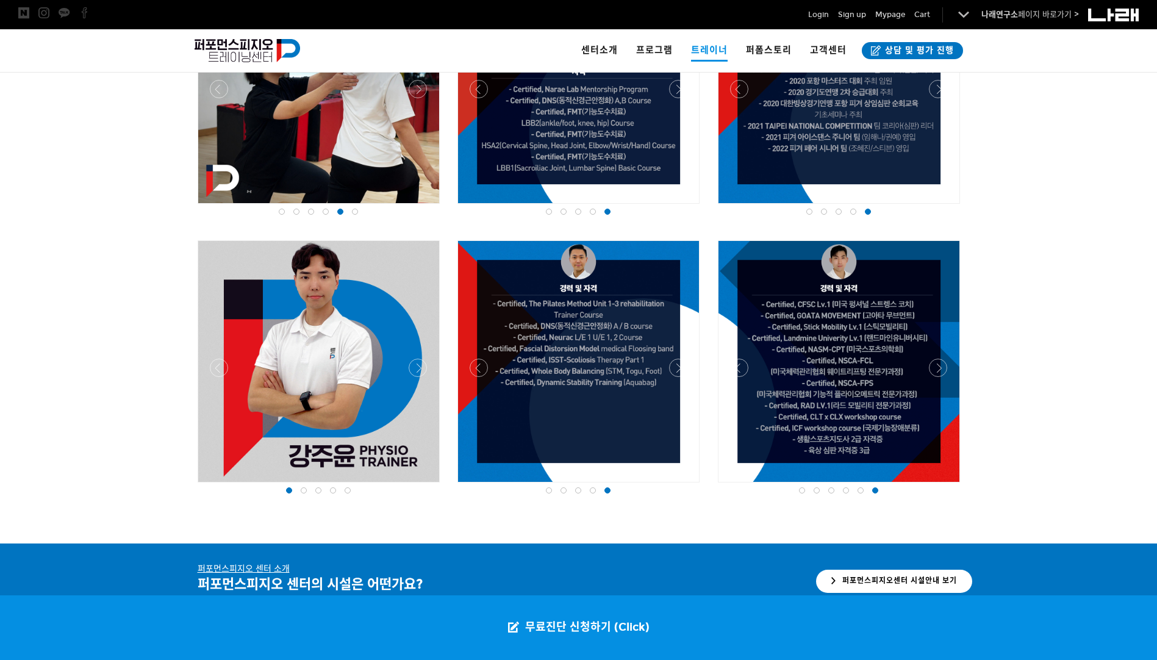
click at [330, 493] on div at bounding box center [333, 490] width 15 height 12
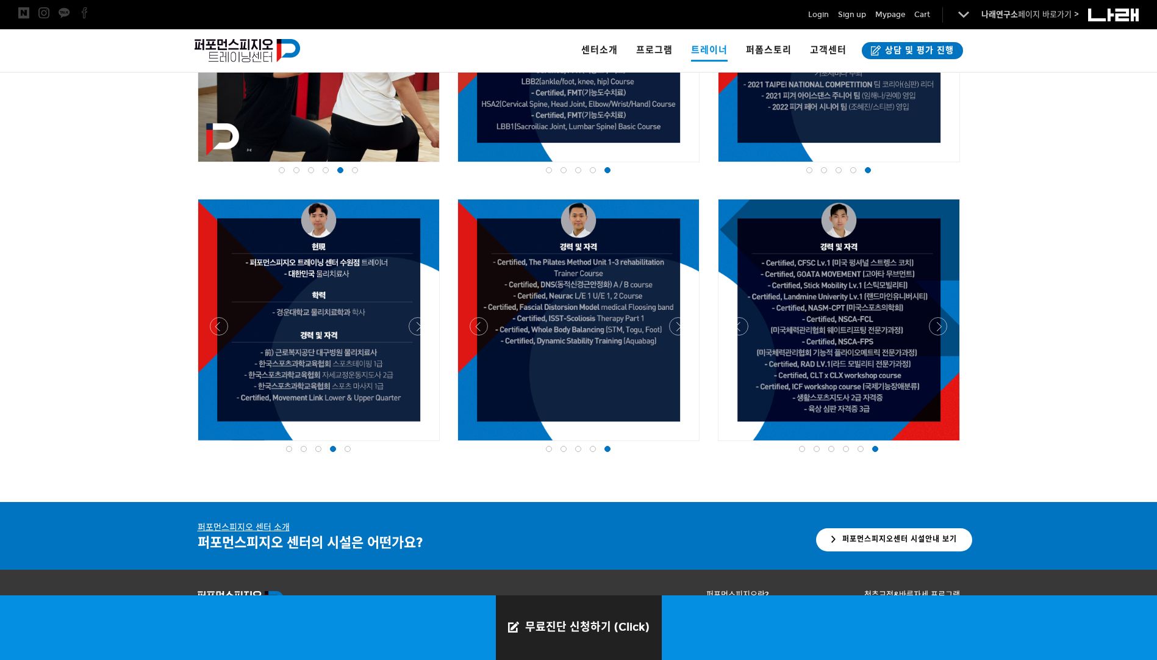
scroll to position [1532, 0]
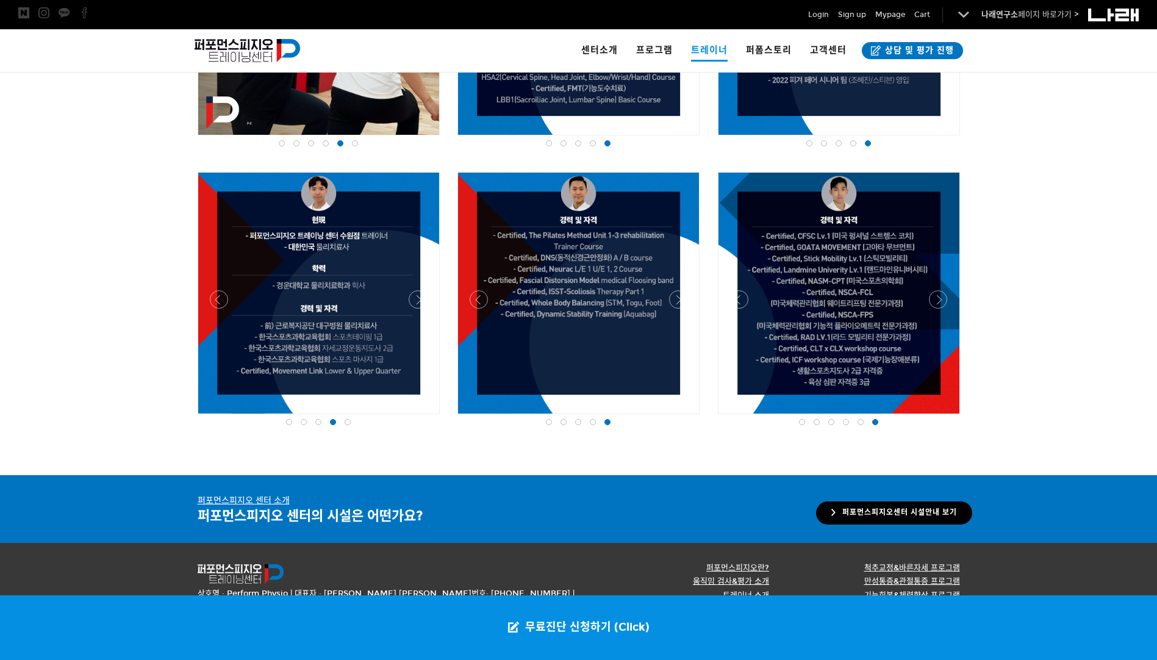
click at [951, 515] on link "퍼포먼스피지오센터 시설안내 보기" at bounding box center [894, 512] width 156 height 23
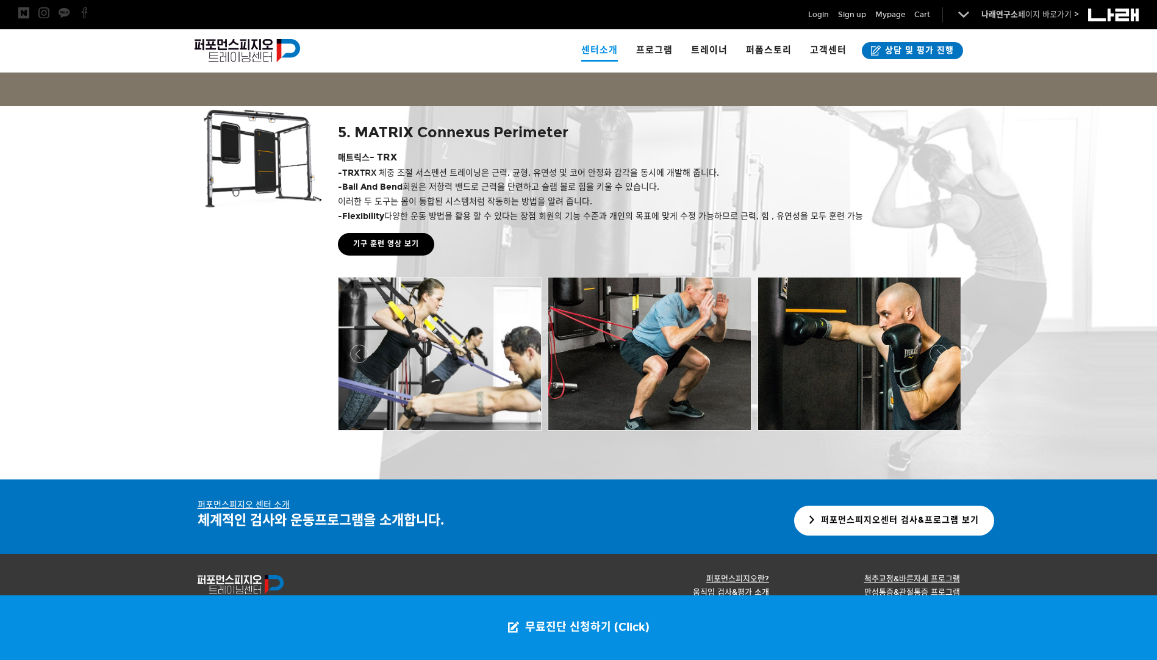
scroll to position [2332, 0]
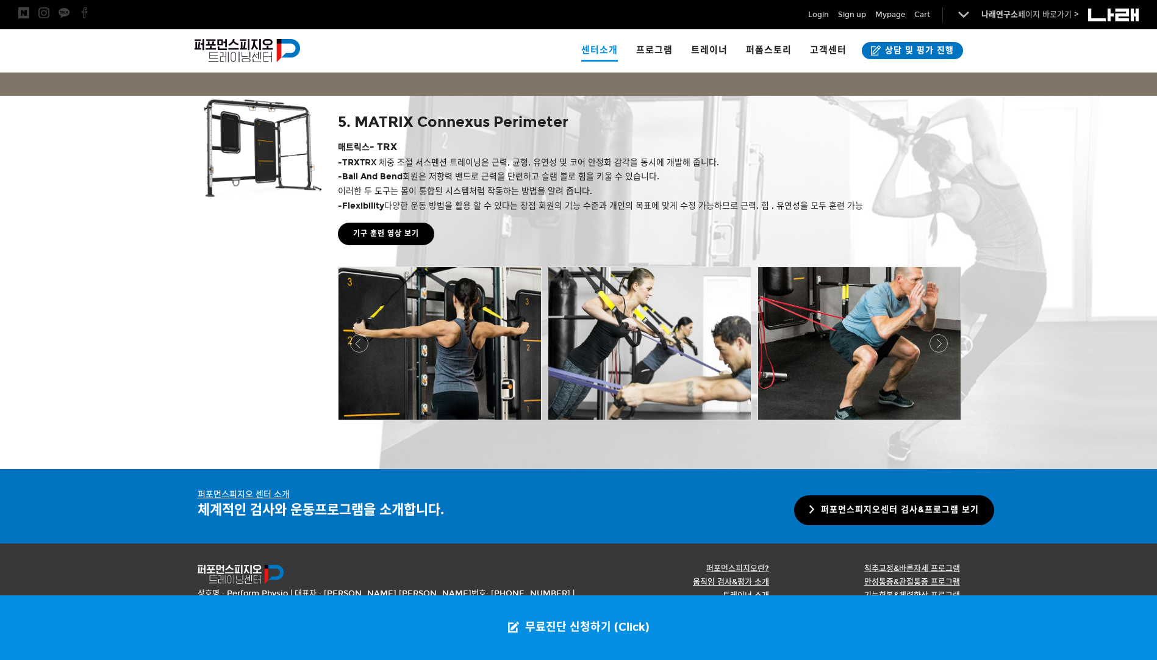
click at [809, 510] on link "퍼포먼스피지오센터 검사&프로그램 보기" at bounding box center [894, 510] width 200 height 30
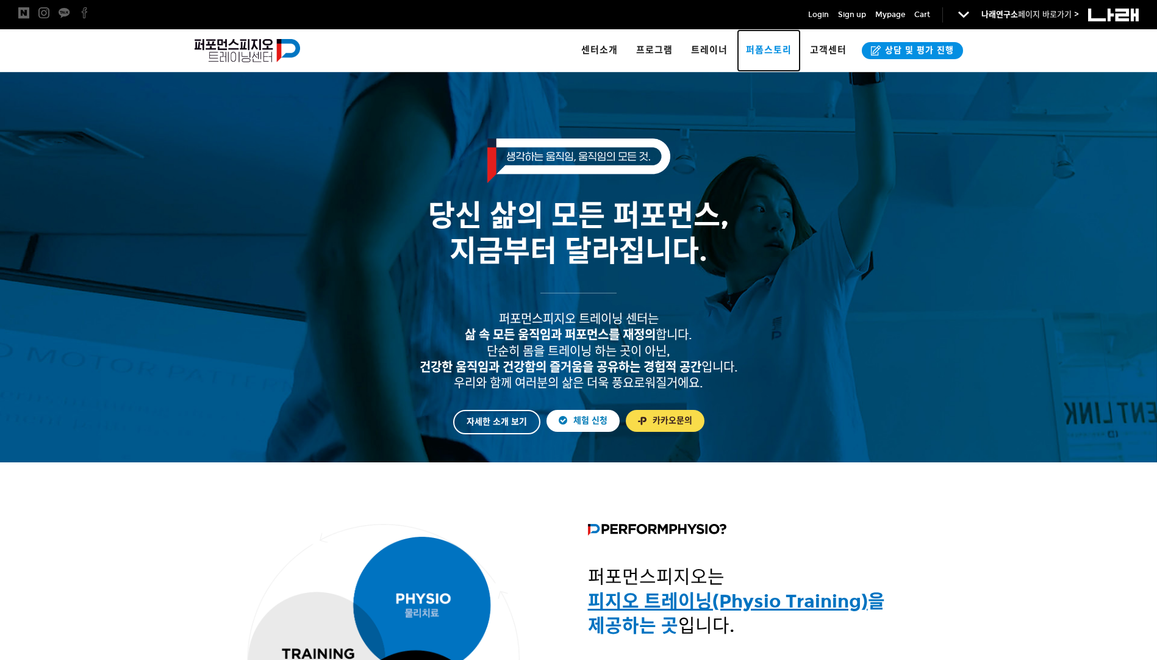
click at [783, 57] on link "퍼폼스토리" at bounding box center [769, 50] width 64 height 43
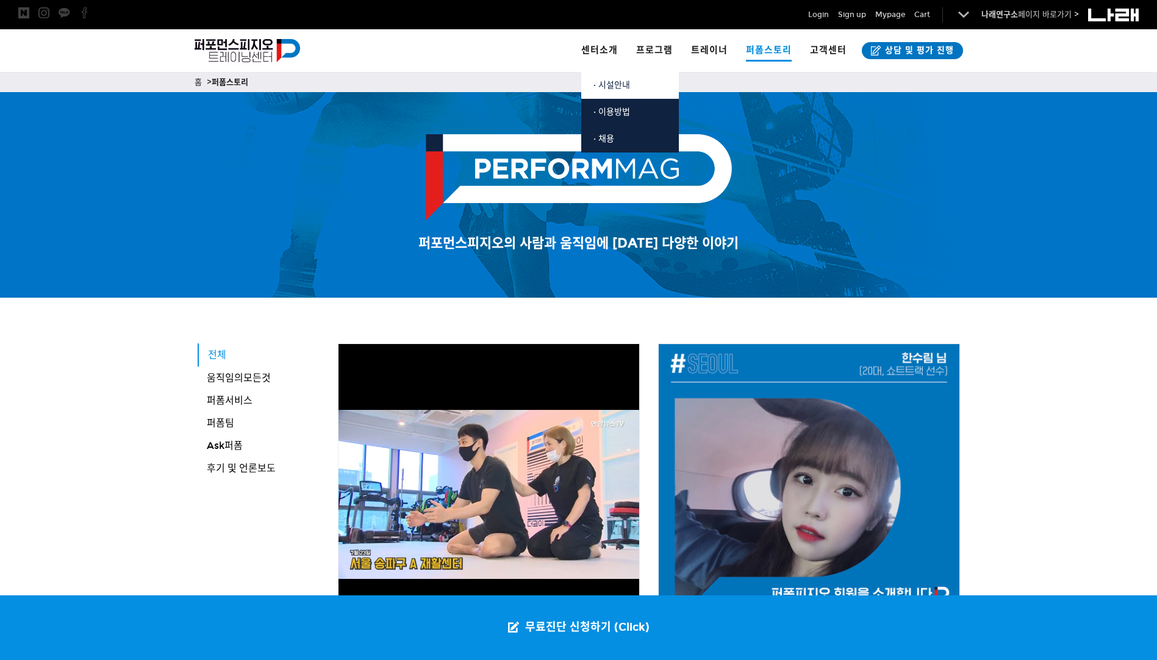
click at [622, 86] on span "· 시설안내" at bounding box center [611, 85] width 37 height 10
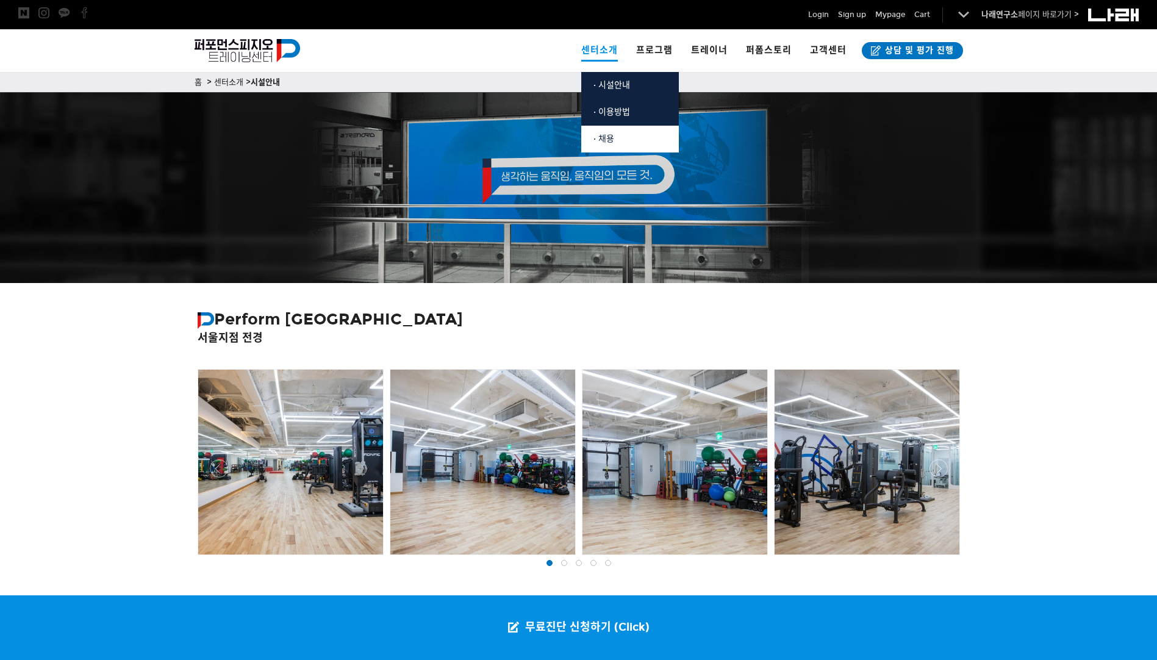
click at [606, 130] on link "· 채용" at bounding box center [630, 139] width 98 height 27
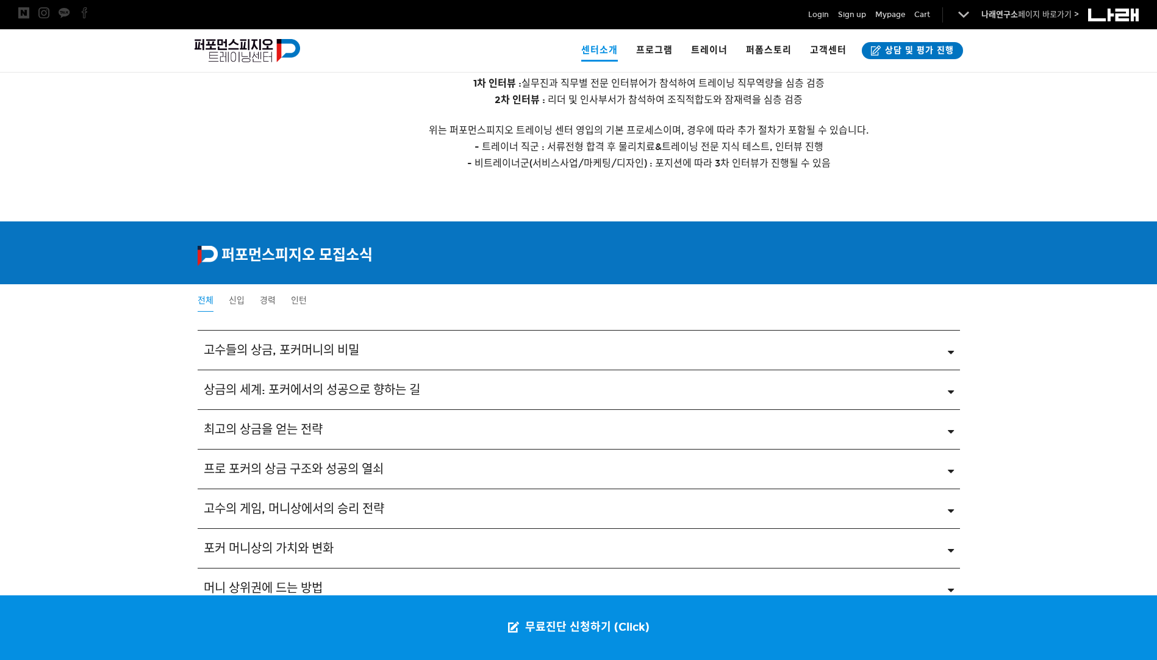
scroll to position [1768, 0]
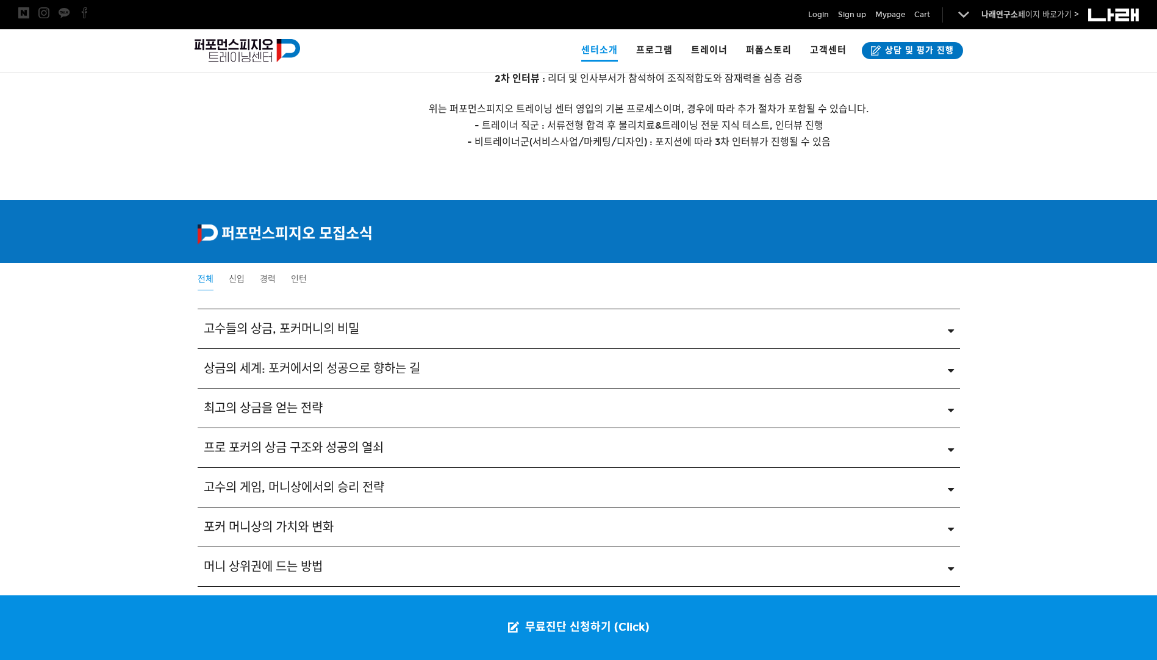
click at [945, 451] on link "프로 포커의 상금 구조와 성공의 열쇠" at bounding box center [579, 447] width 750 height 15
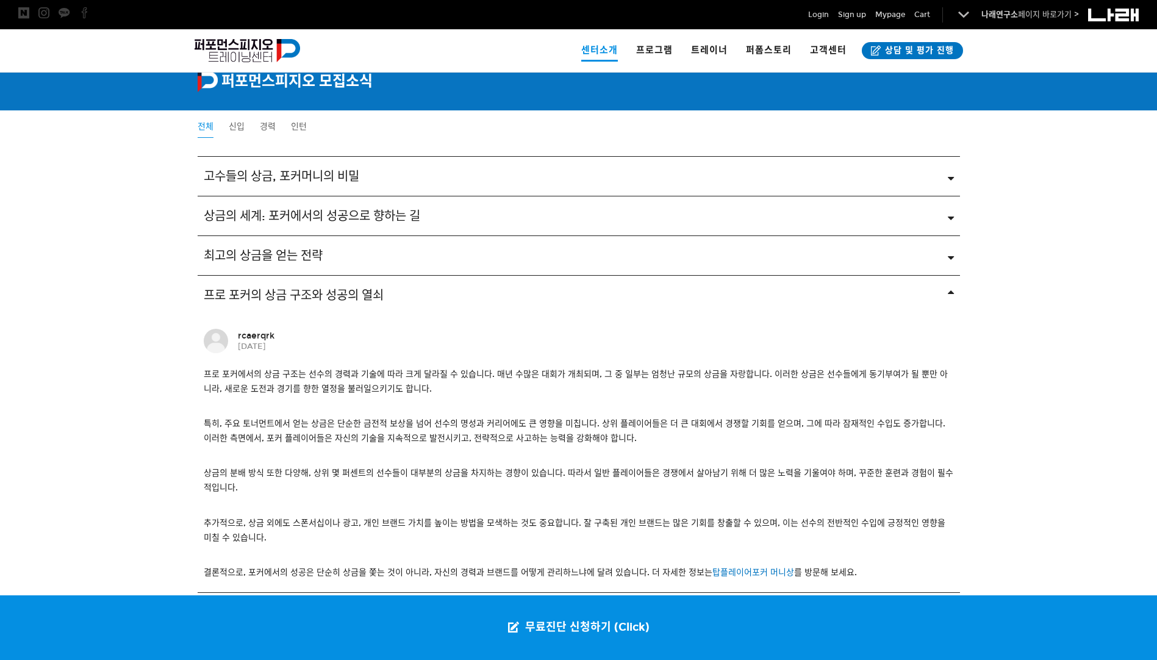
scroll to position [1914, 0]
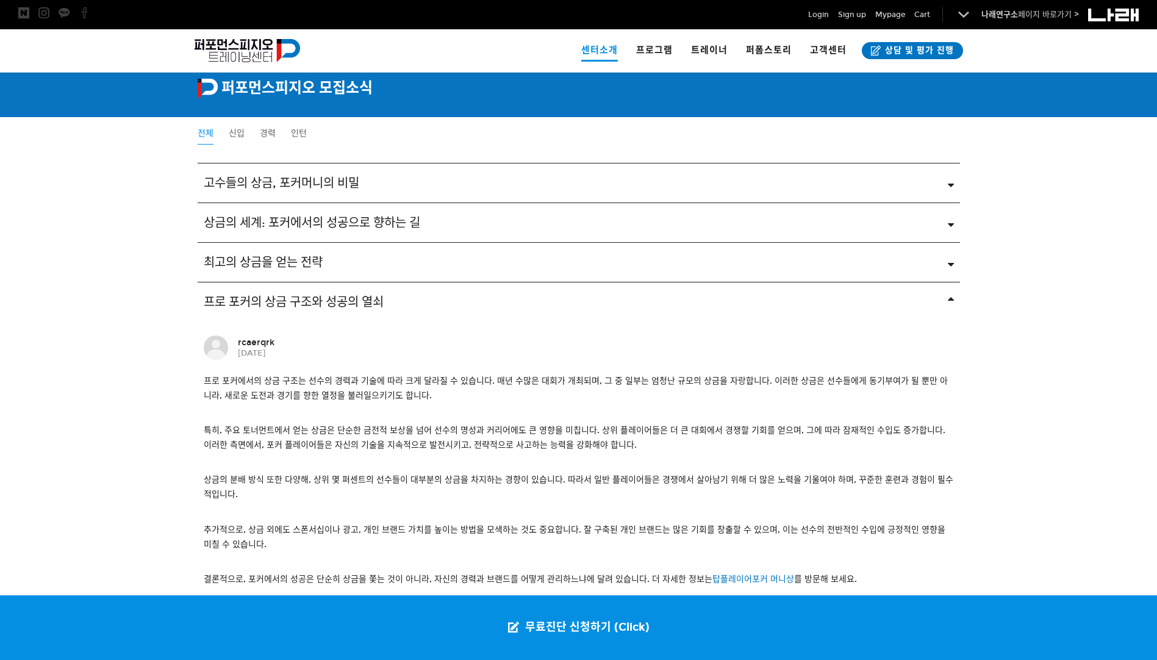
click at [948, 302] on icon at bounding box center [951, 301] width 6 height 11
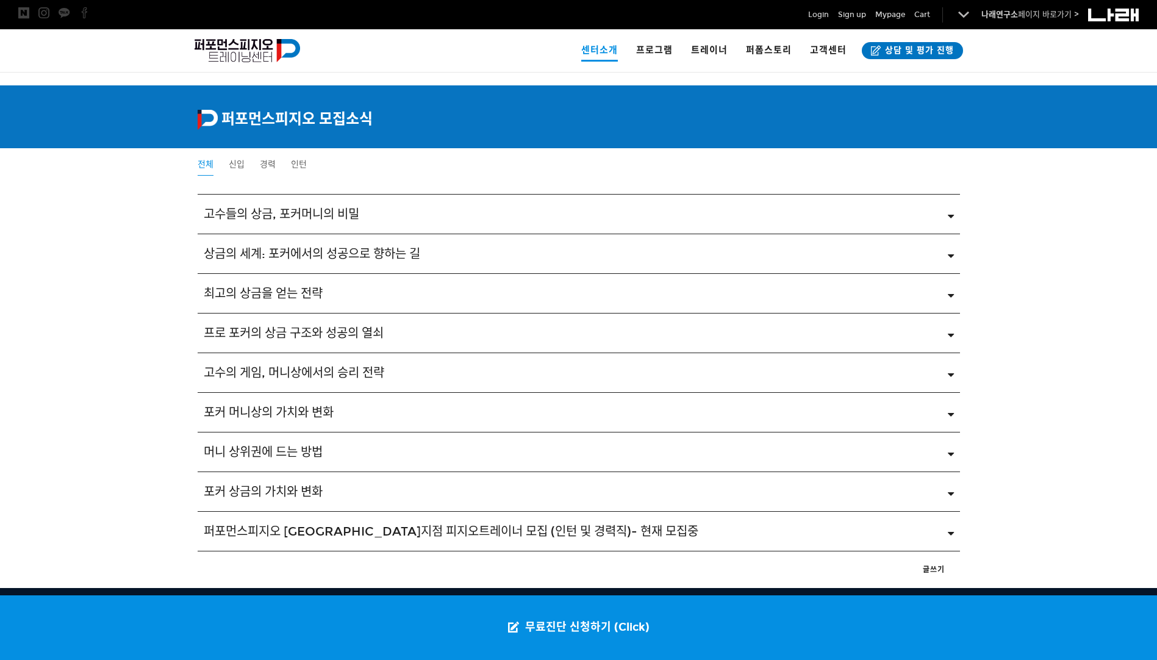
scroll to position [1853, 0]
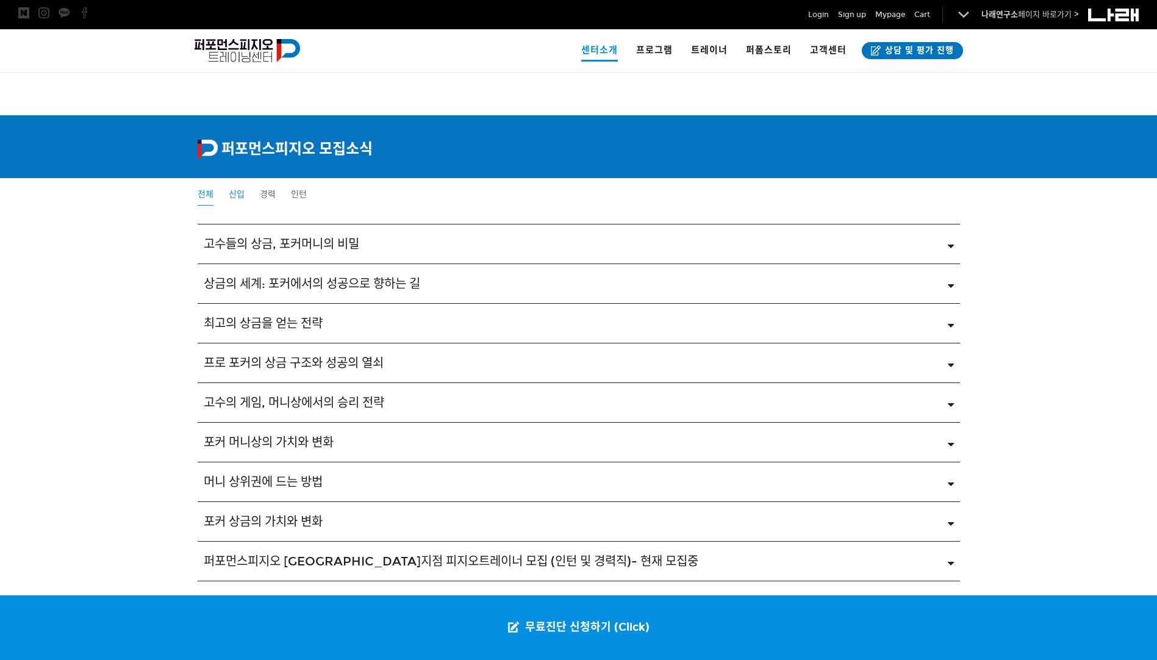
click at [235, 190] on span "신입" at bounding box center [237, 194] width 16 height 10
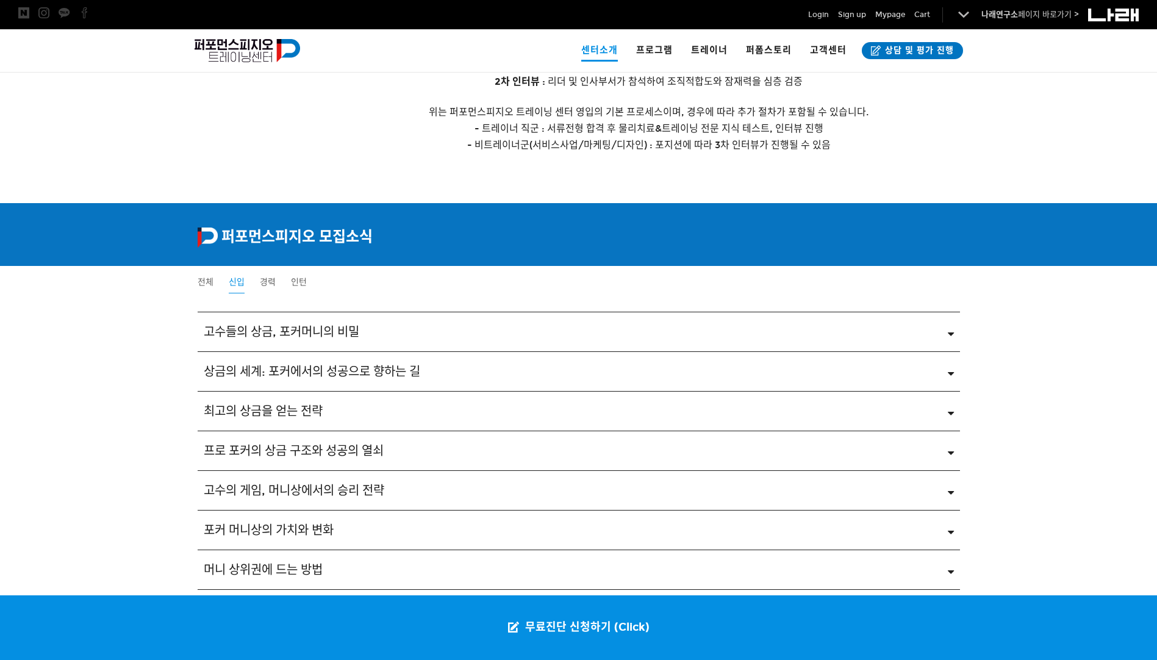
scroll to position [1768, 0]
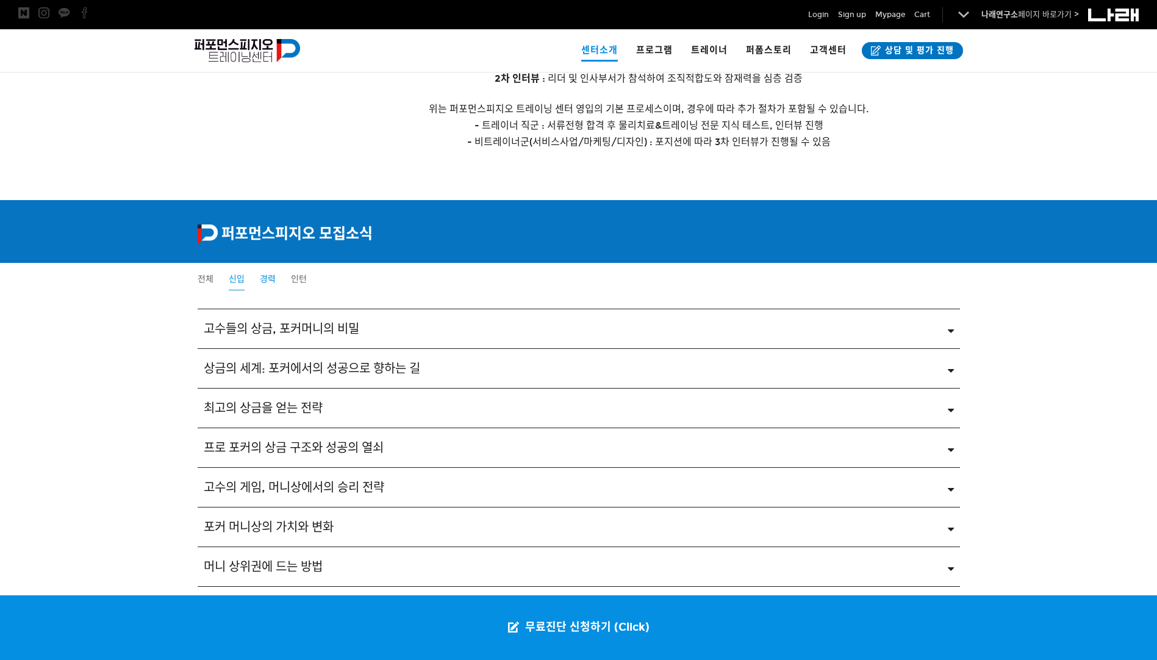
click at [268, 276] on span "경력" at bounding box center [268, 279] width 16 height 10
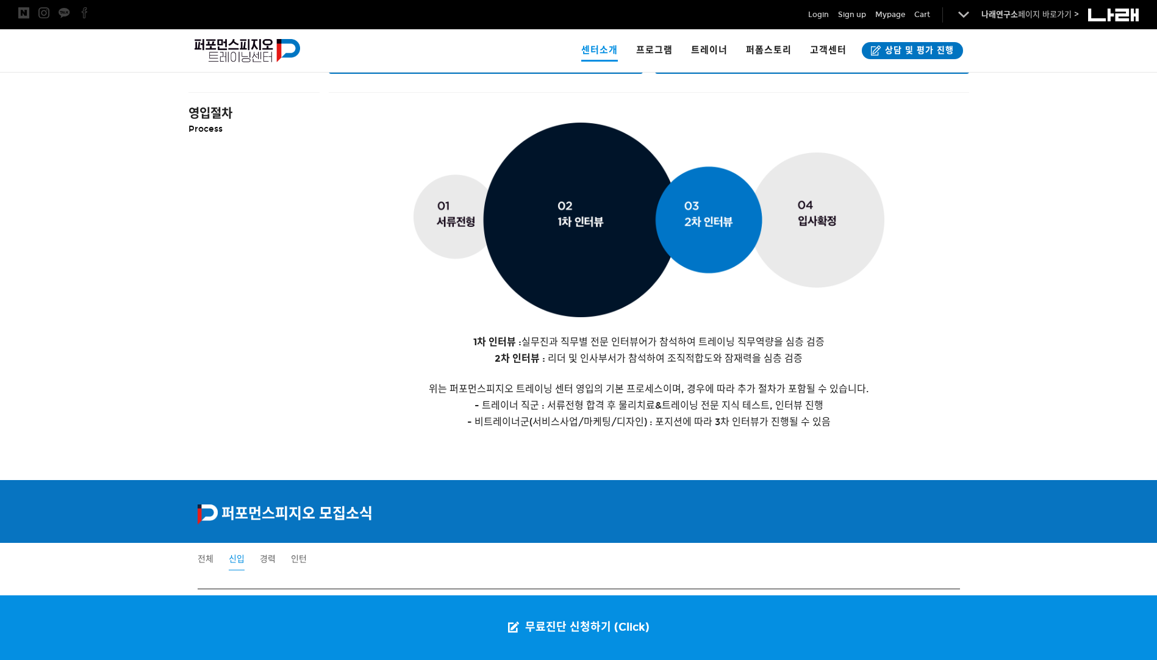
scroll to position [1463, 0]
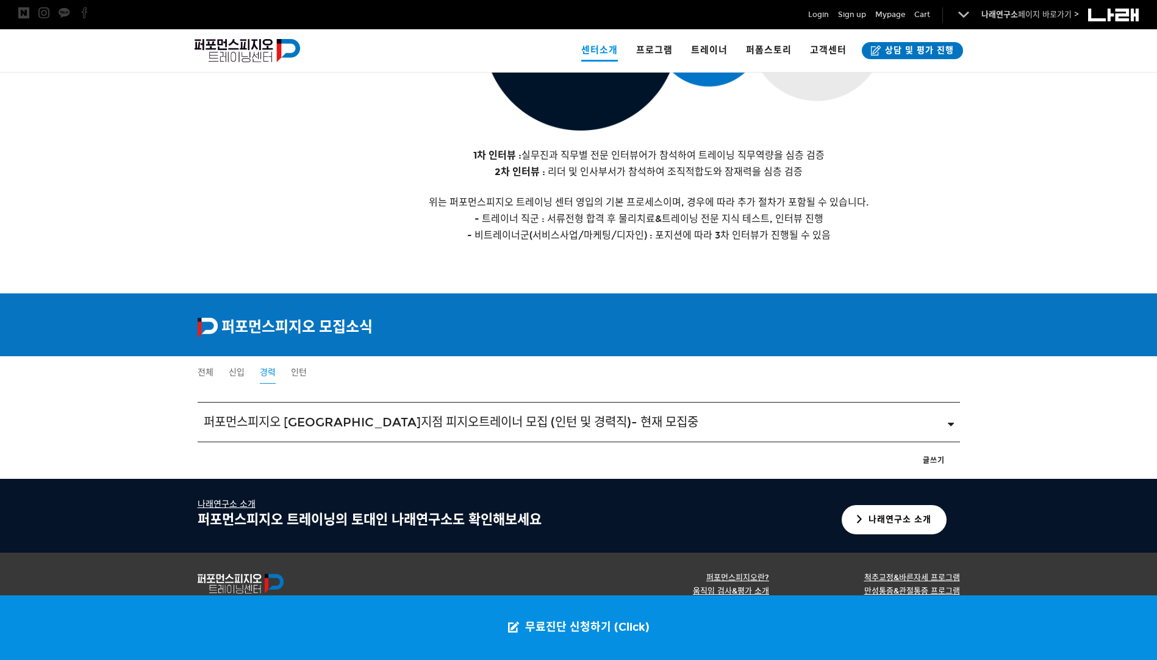
scroll to position [1685, 0]
